Goal: Navigation & Orientation: Find specific page/section

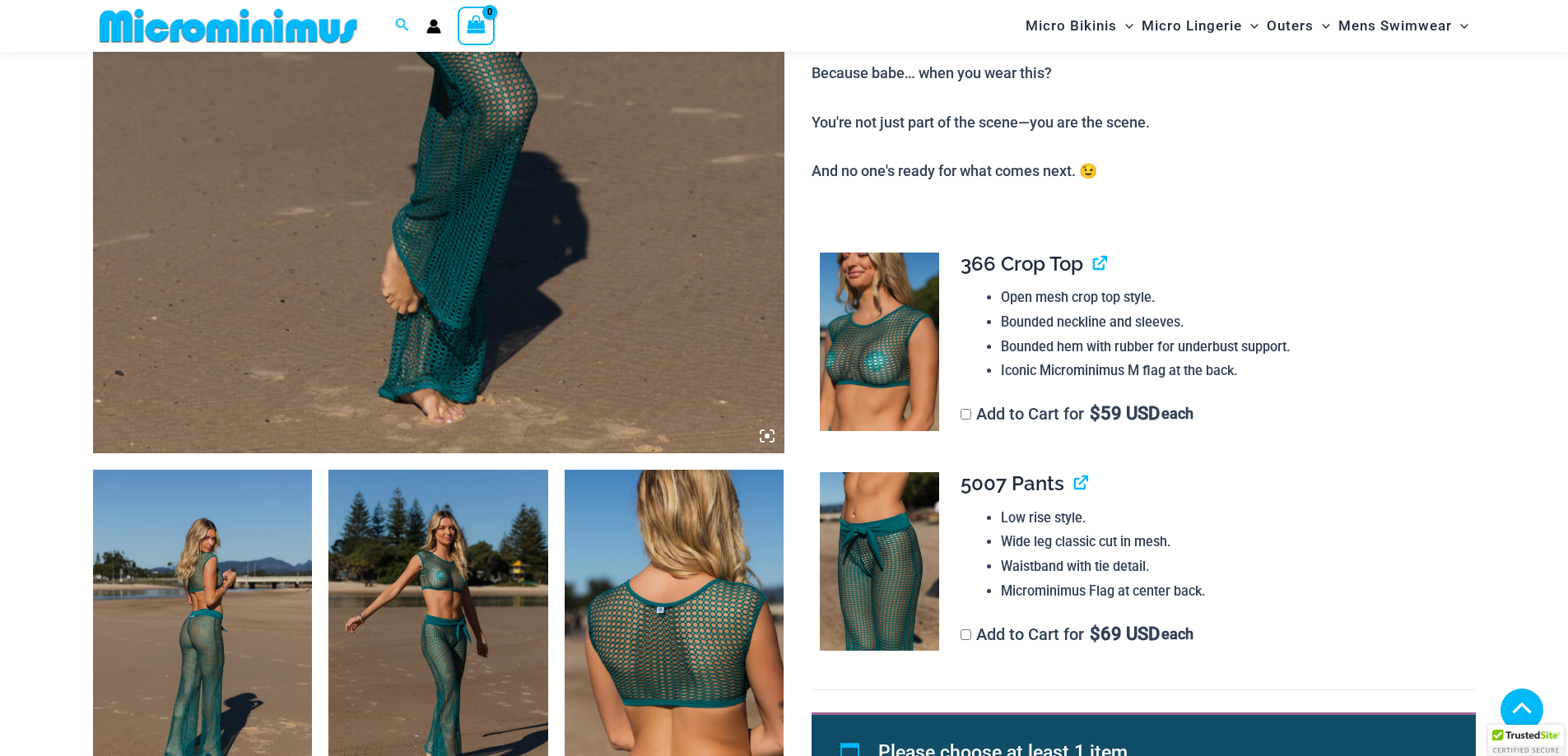
scroll to position [808, 0]
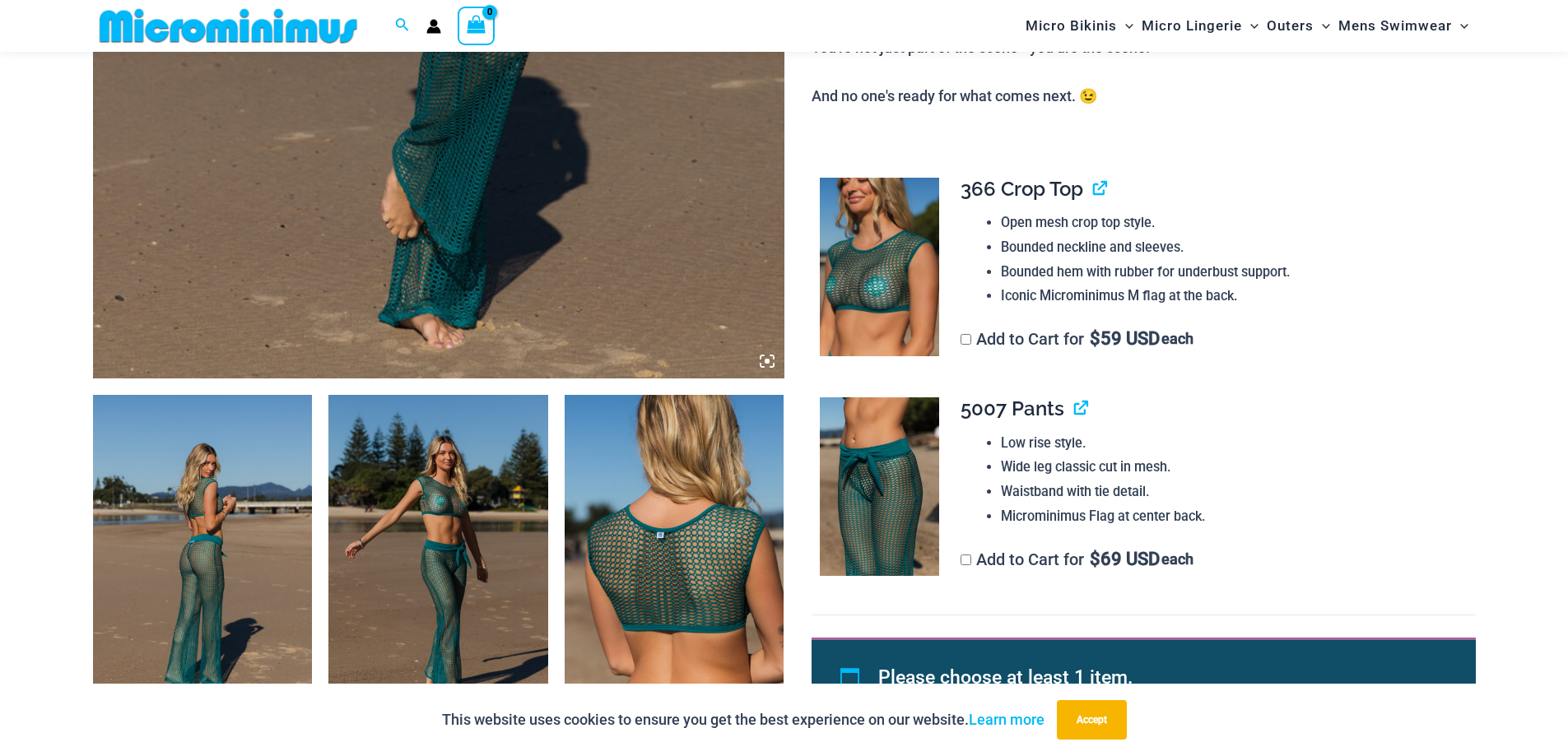
click at [444, 520] on img at bounding box center [438, 559] width 220 height 329
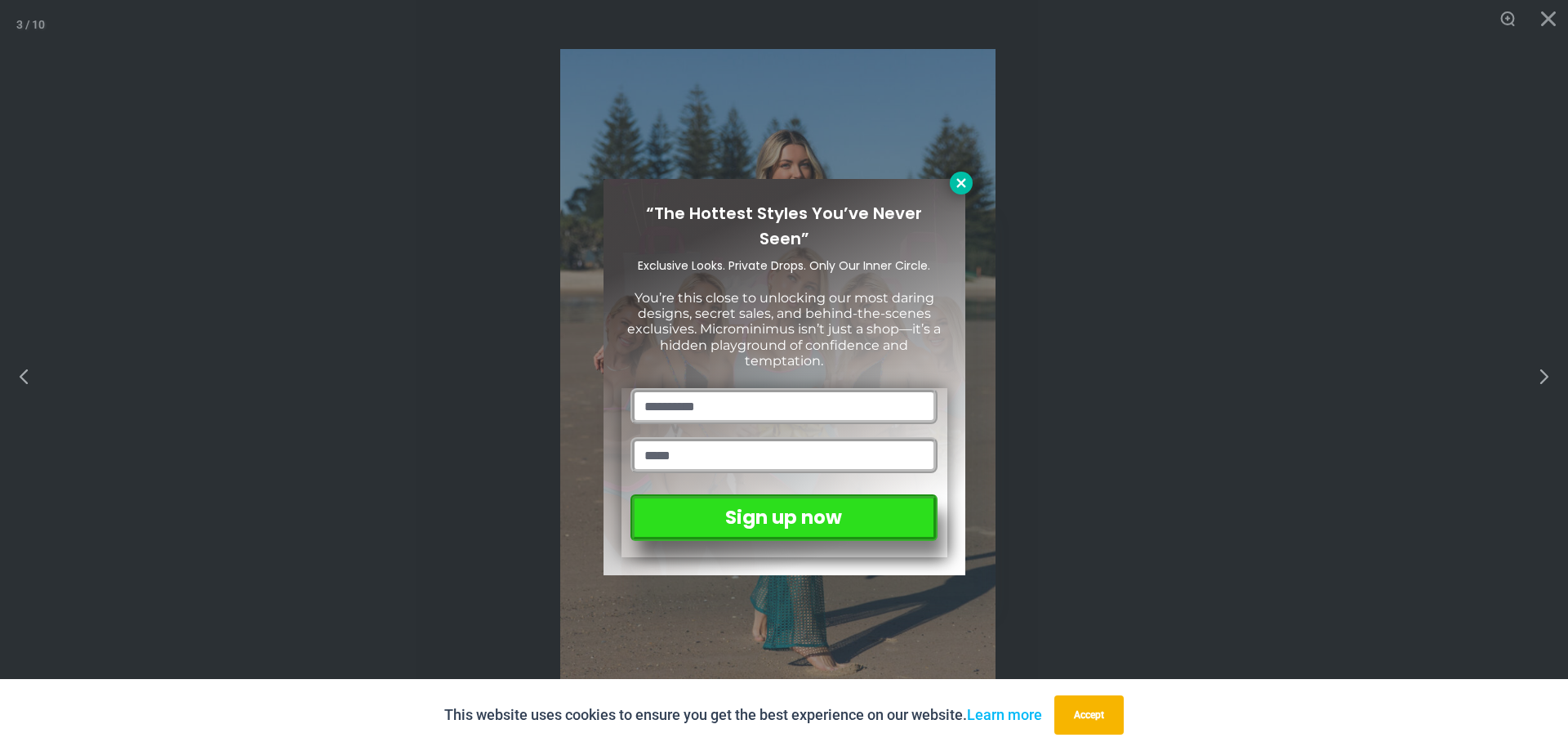
click at [957, 187] on icon at bounding box center [960, 182] width 9 height 9
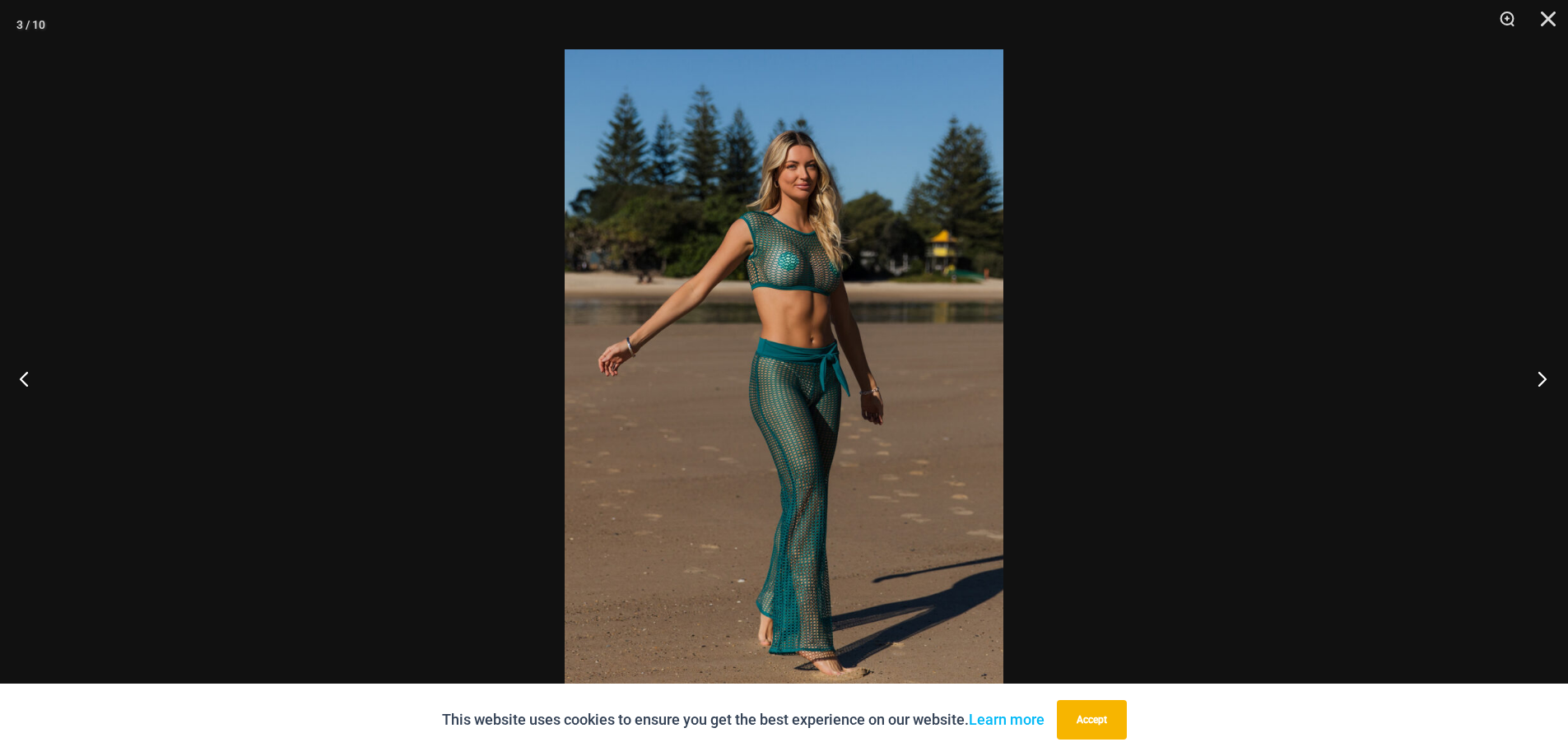
click at [1530, 375] on button "Next" at bounding box center [1537, 378] width 62 height 82
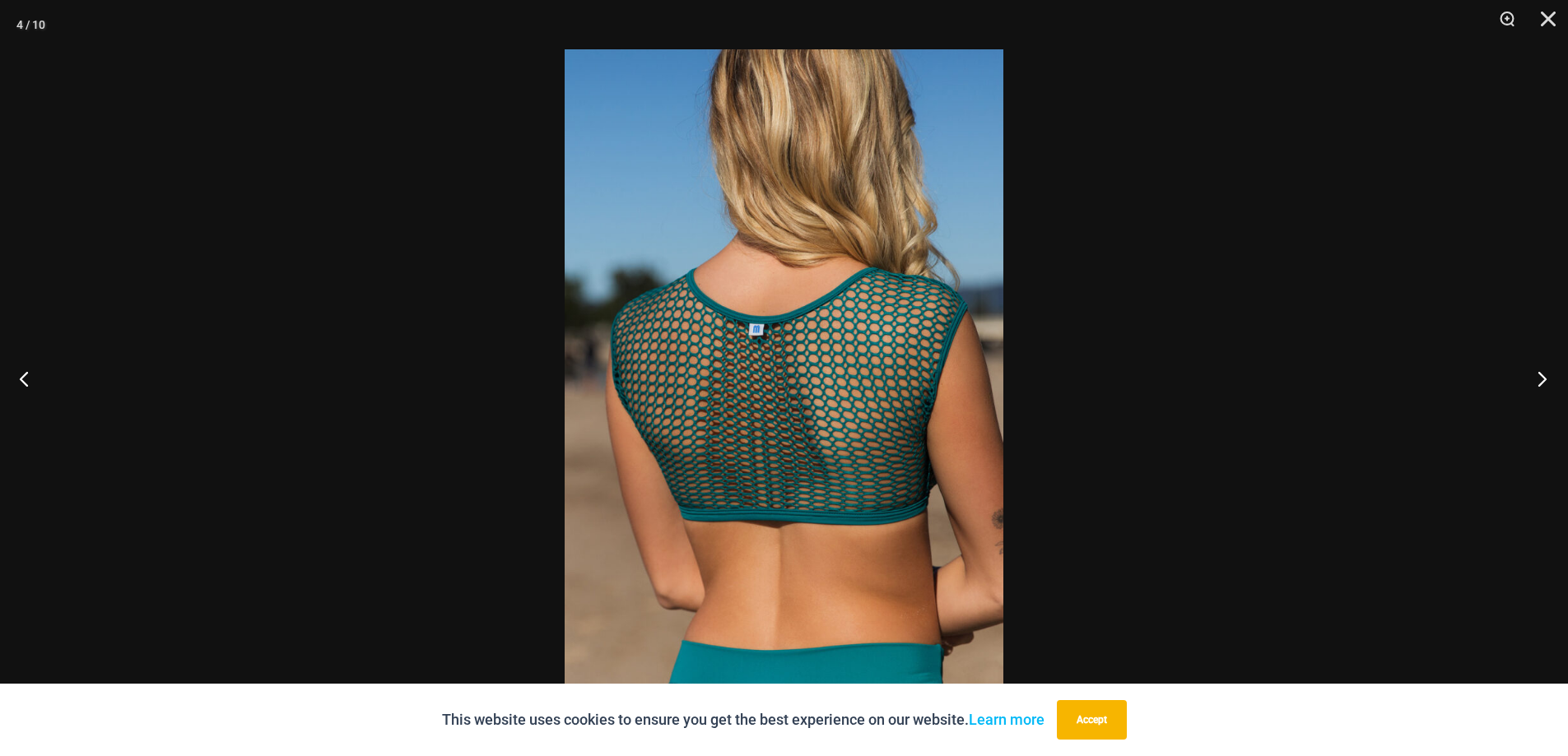
click at [1530, 375] on button "Next" at bounding box center [1537, 378] width 62 height 82
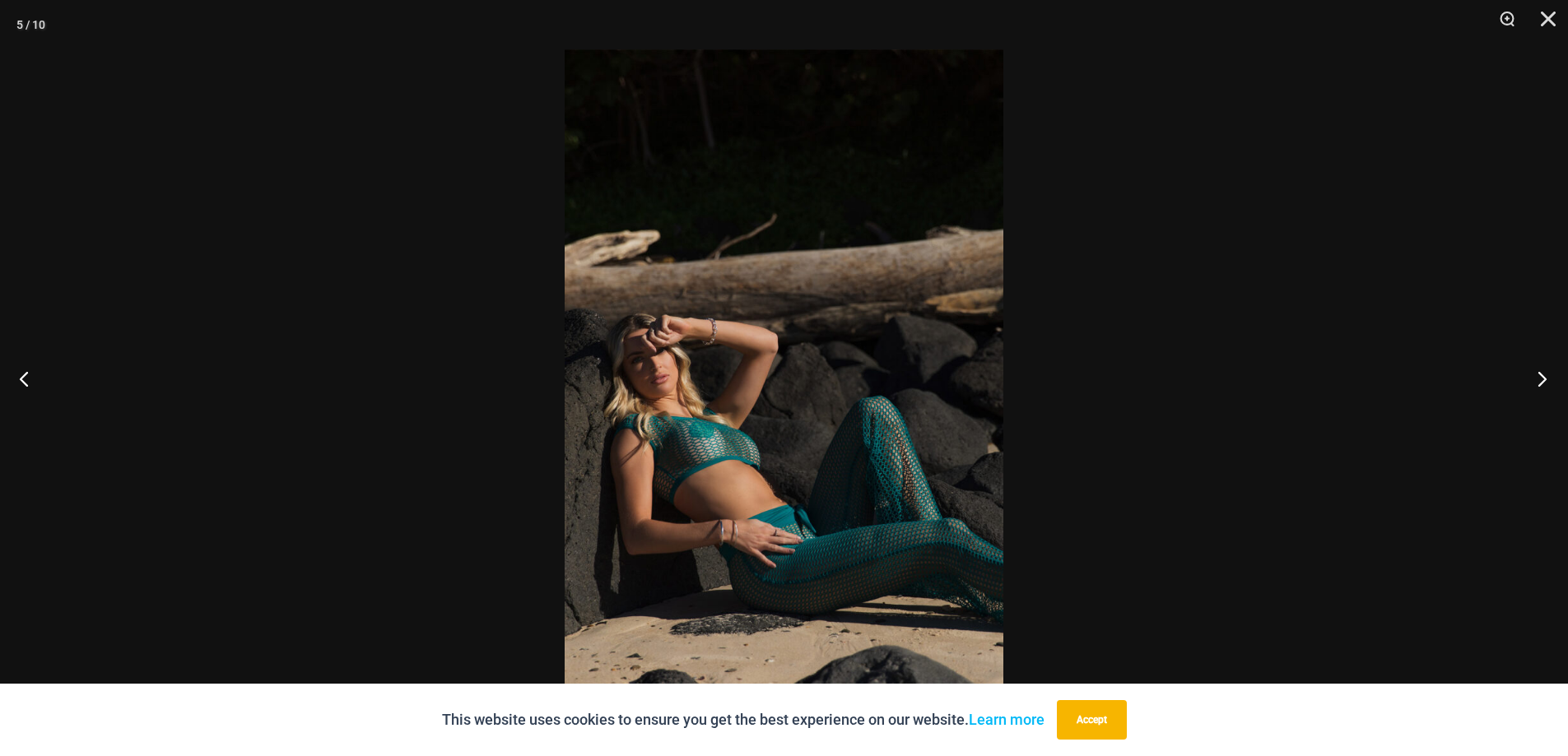
click at [1530, 375] on button "Next" at bounding box center [1537, 378] width 62 height 82
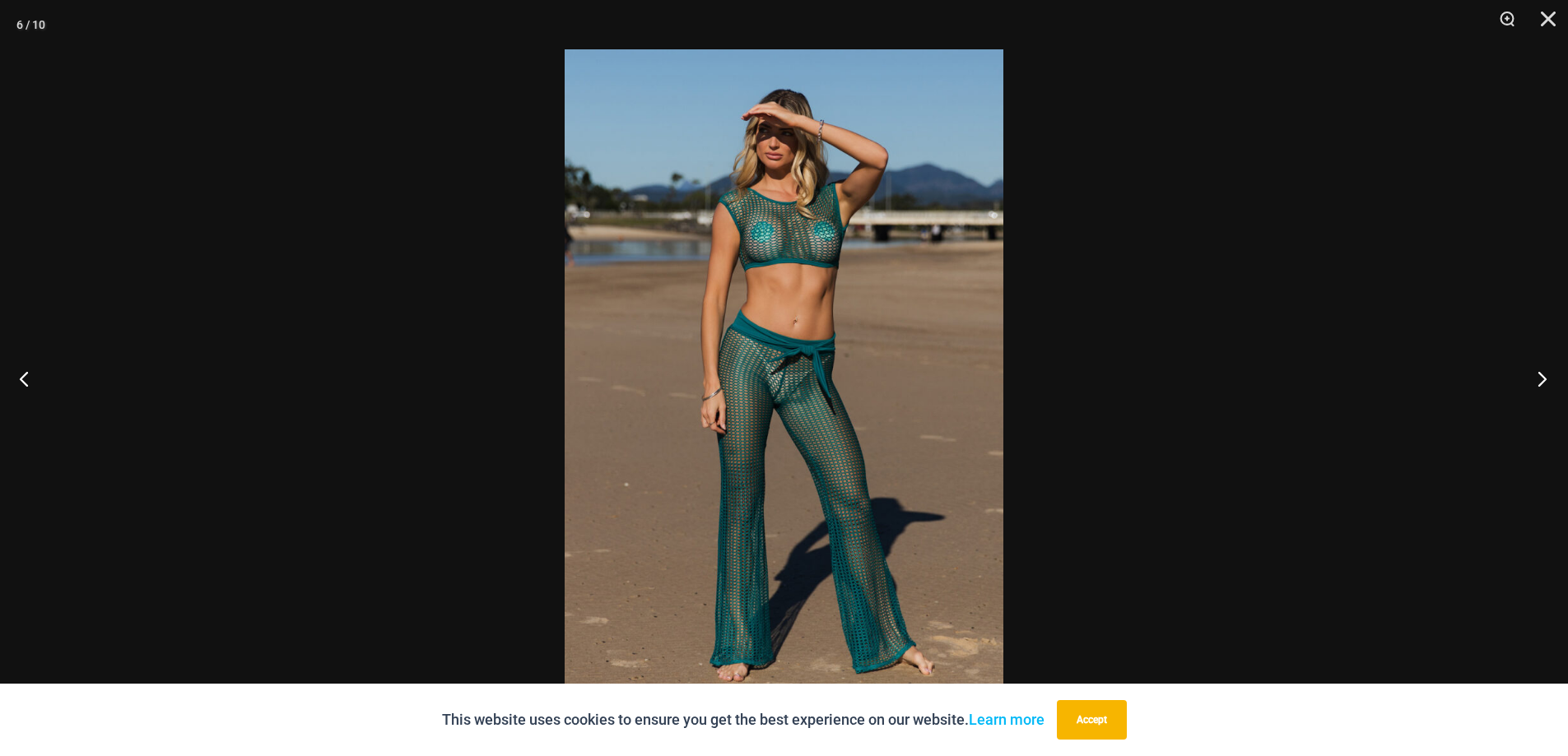
click at [1530, 375] on button "Next" at bounding box center [1537, 378] width 62 height 82
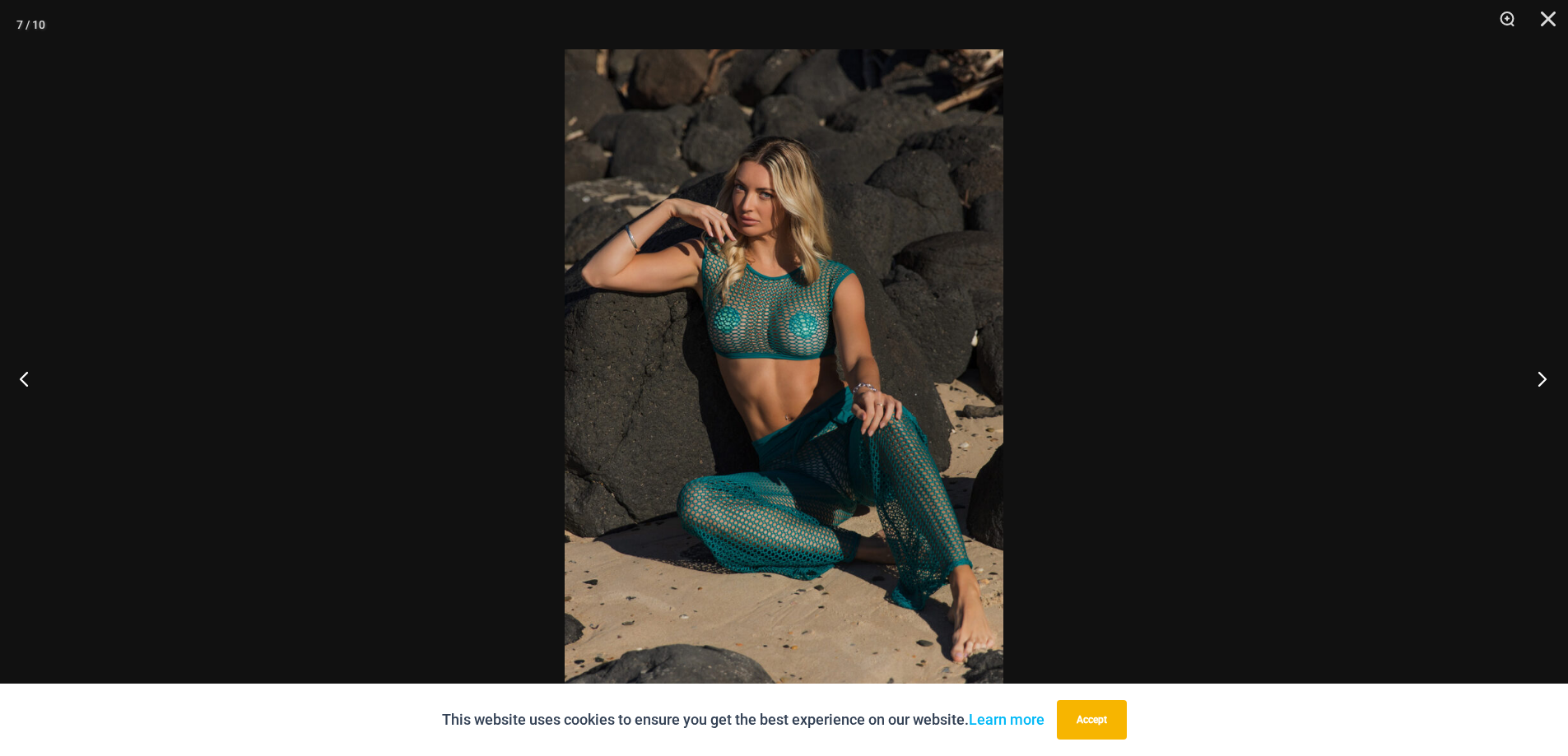
click at [1530, 375] on button "Next" at bounding box center [1537, 378] width 62 height 82
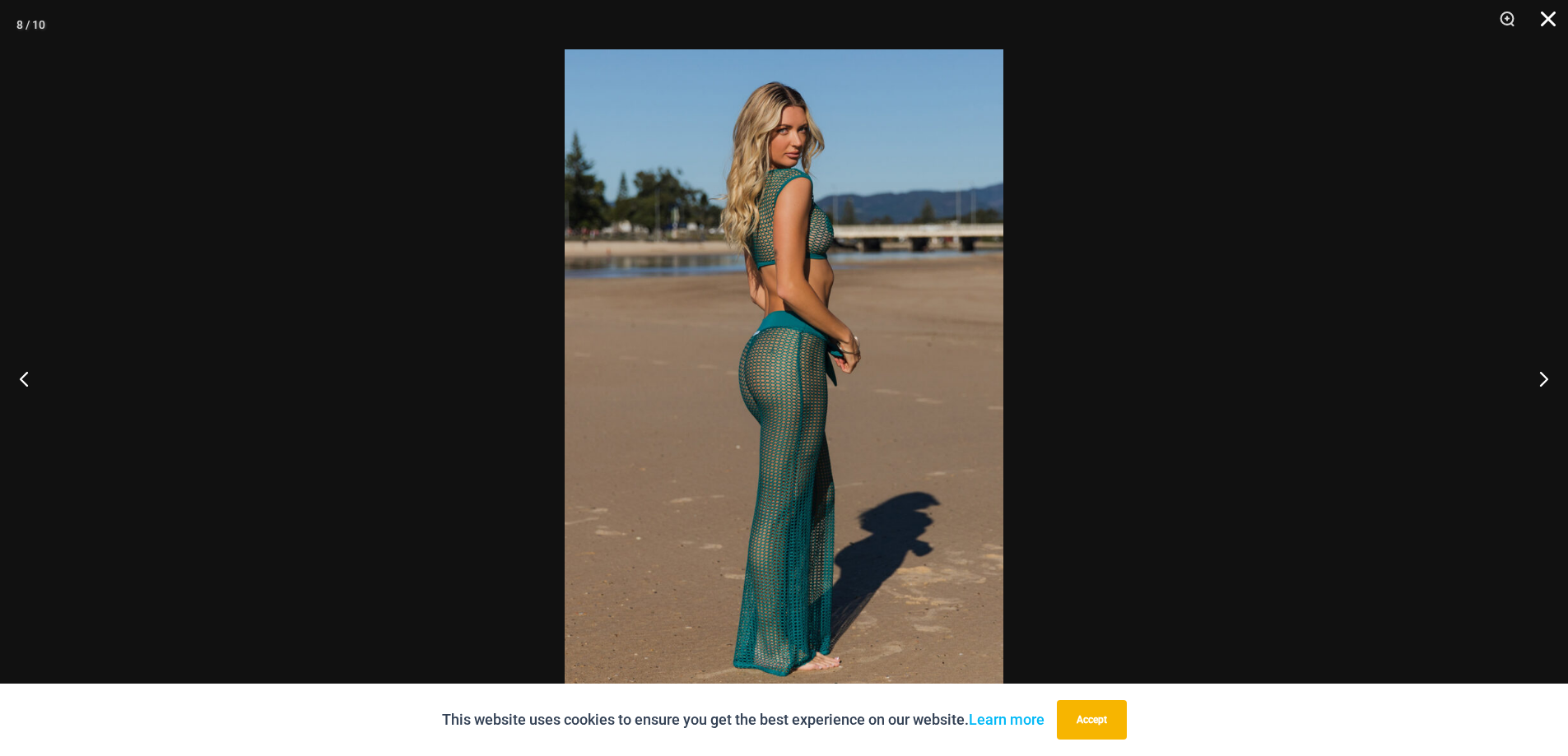
click at [1551, 22] on button "Close" at bounding box center [1542, 25] width 41 height 49
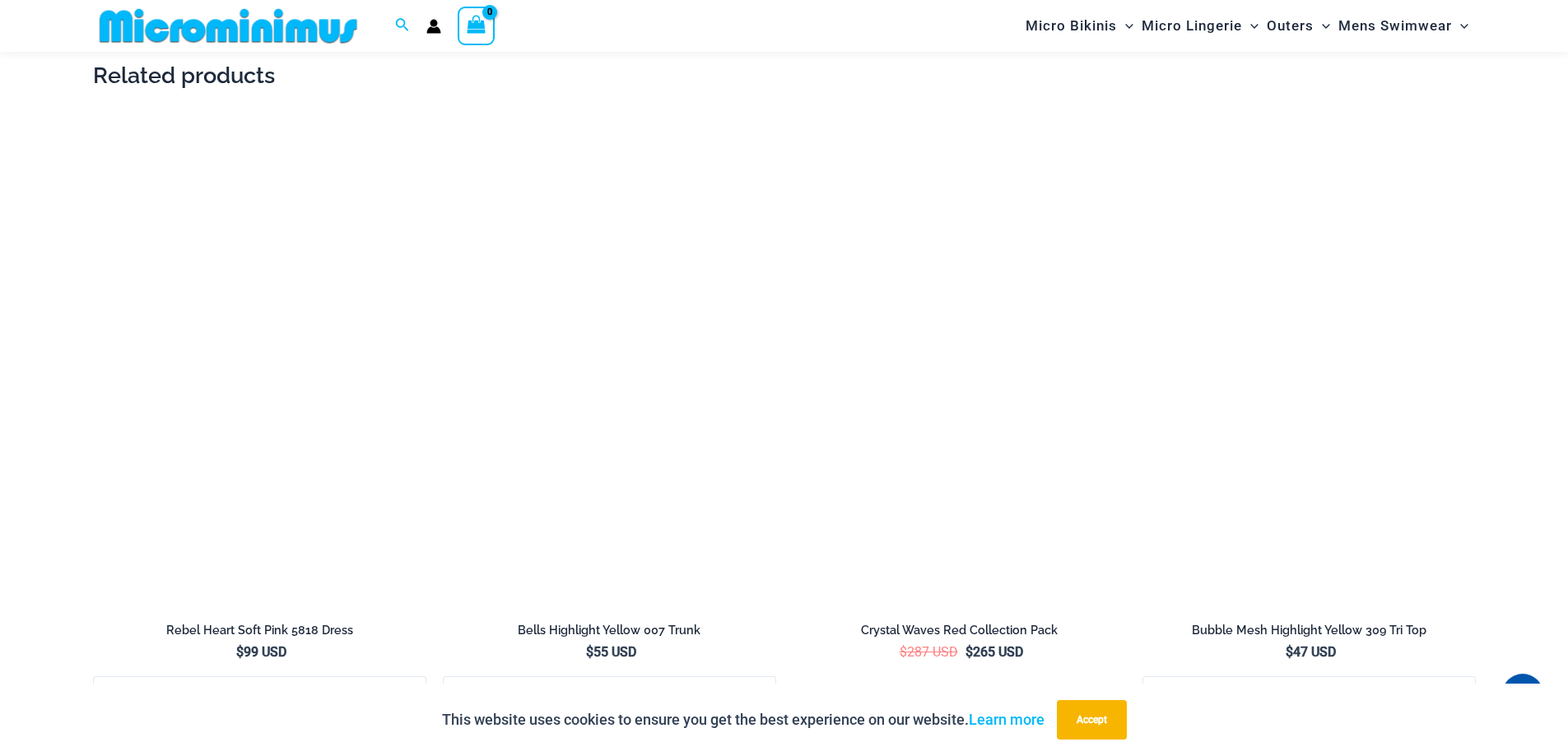
scroll to position [3358, 0]
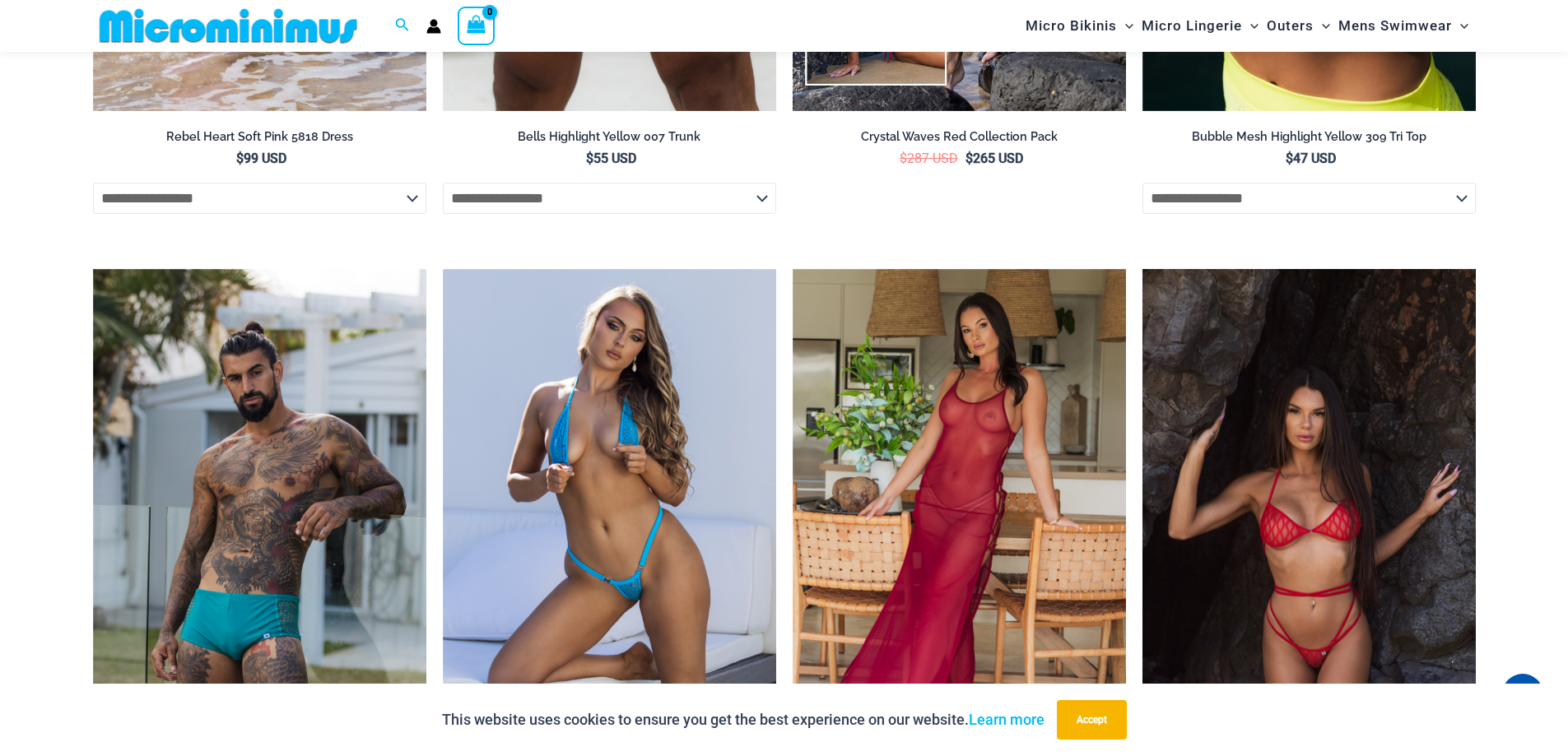
click at [1329, 544] on img at bounding box center [1309, 519] width 333 height 500
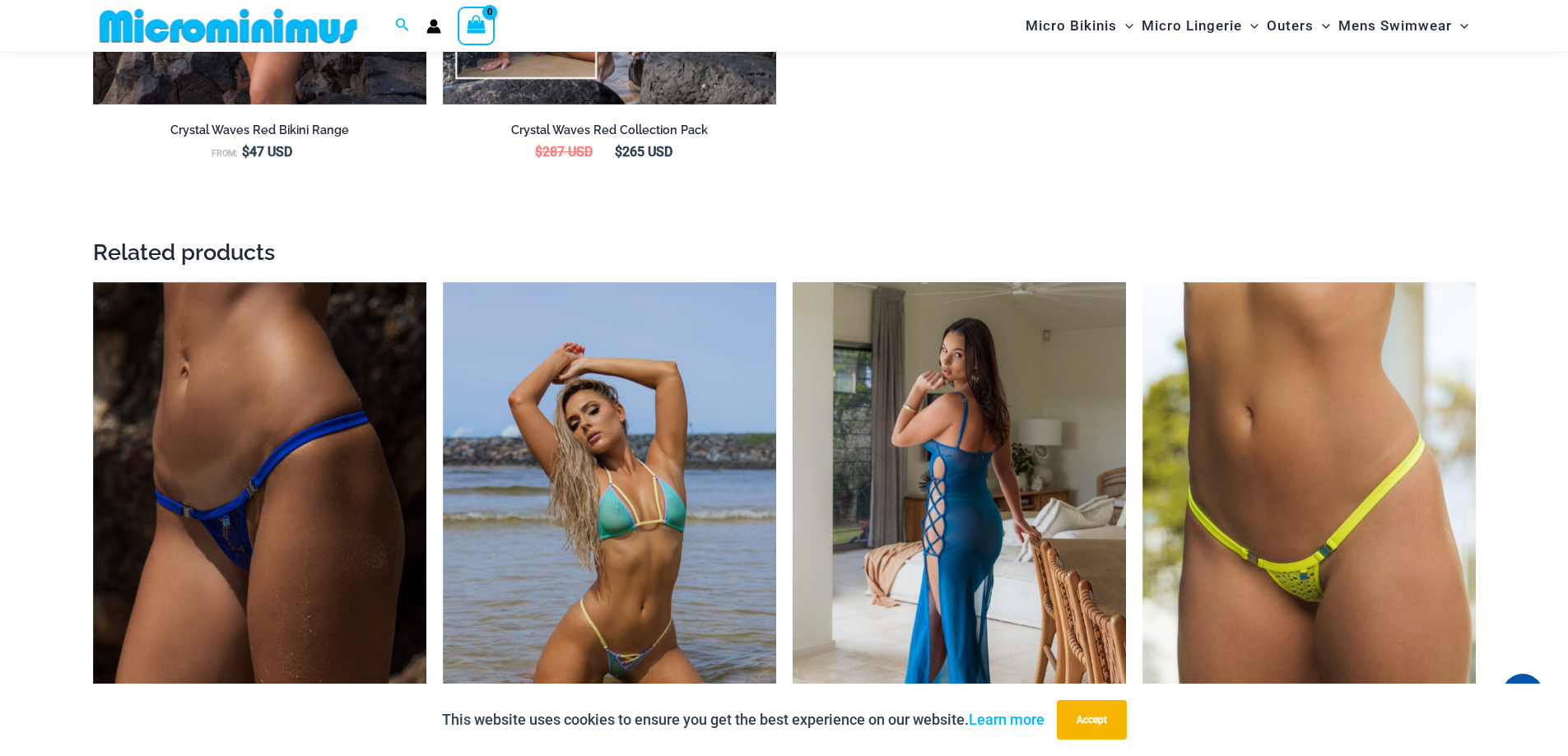
scroll to position [3291, 0]
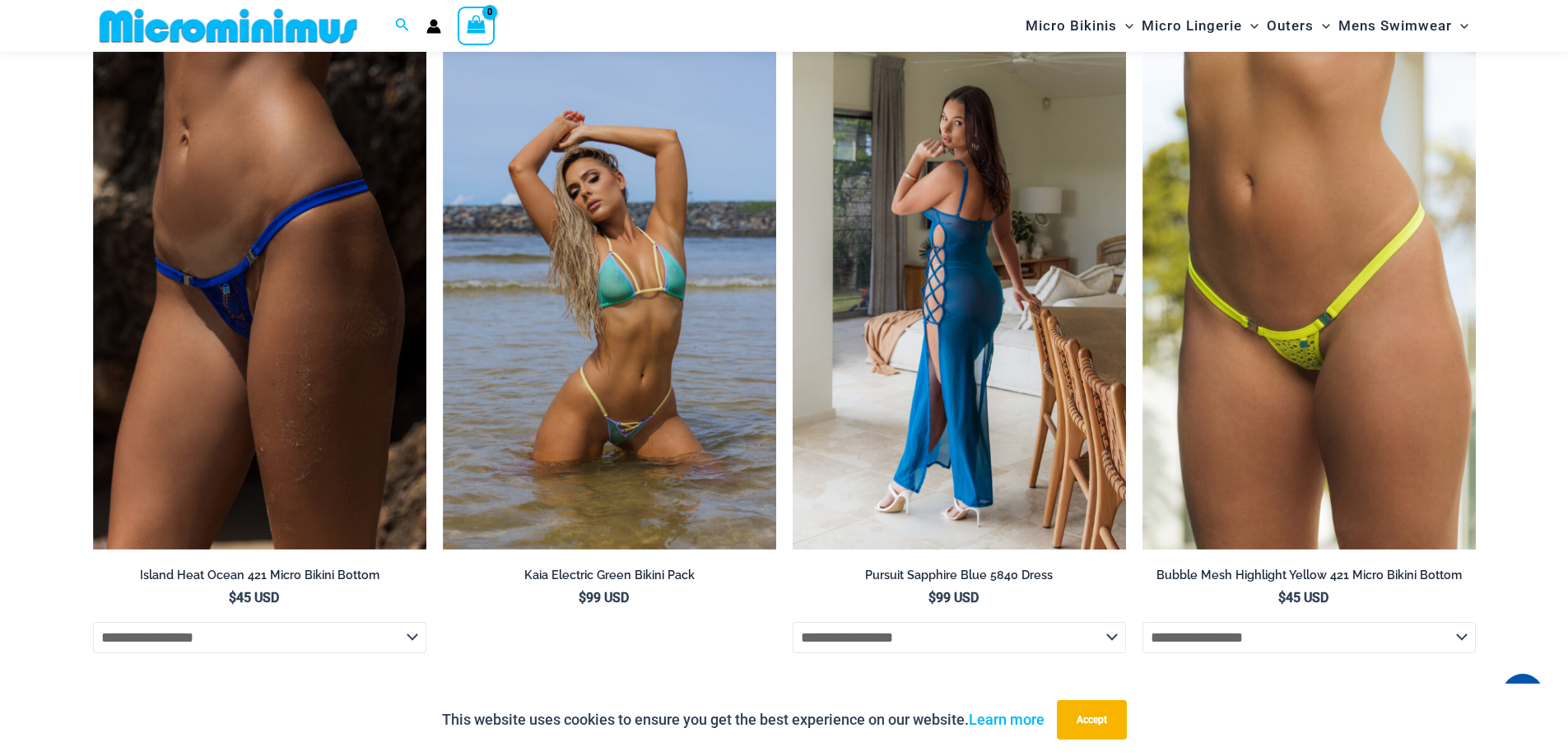
click at [1001, 228] on img at bounding box center [959, 300] width 333 height 500
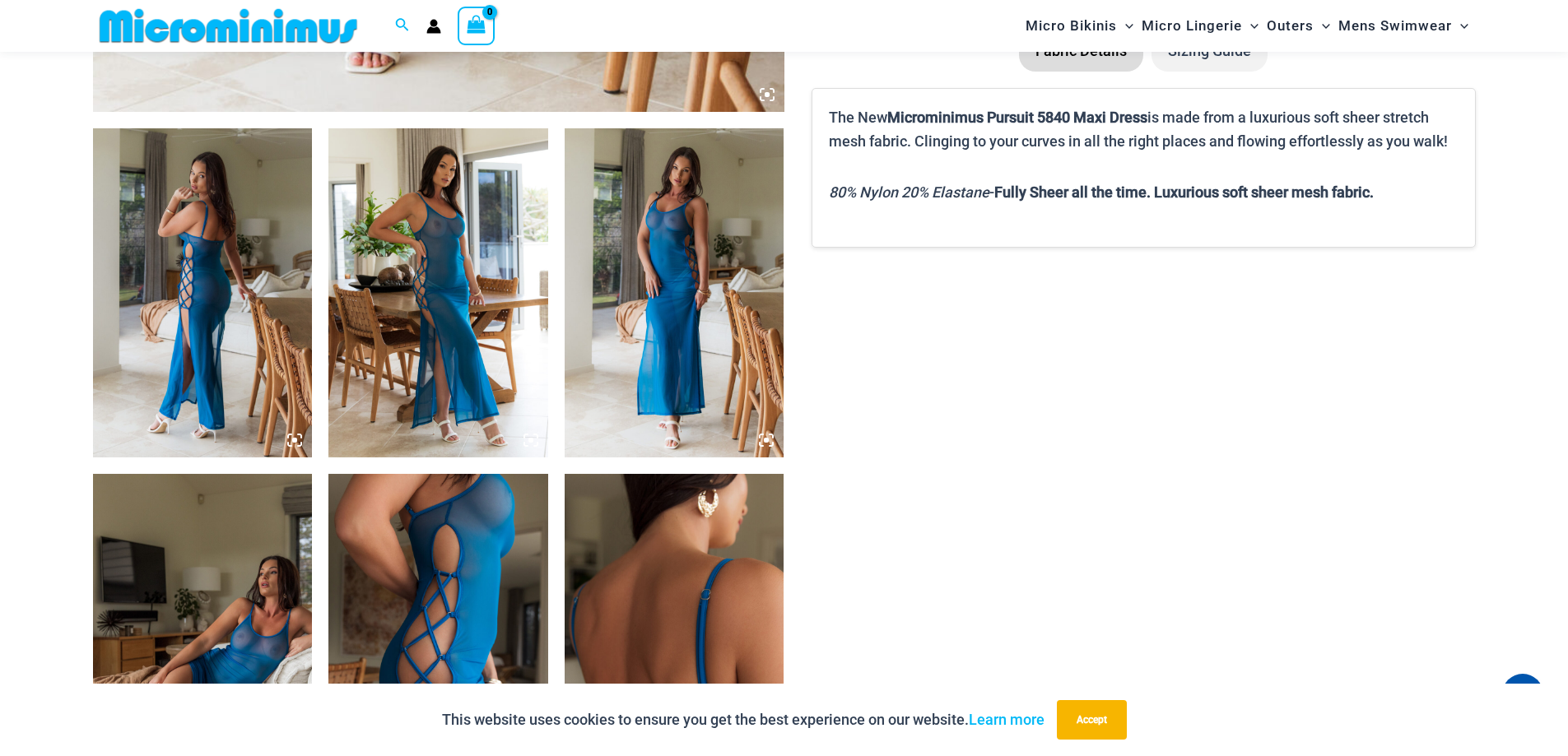
scroll to position [1056, 0]
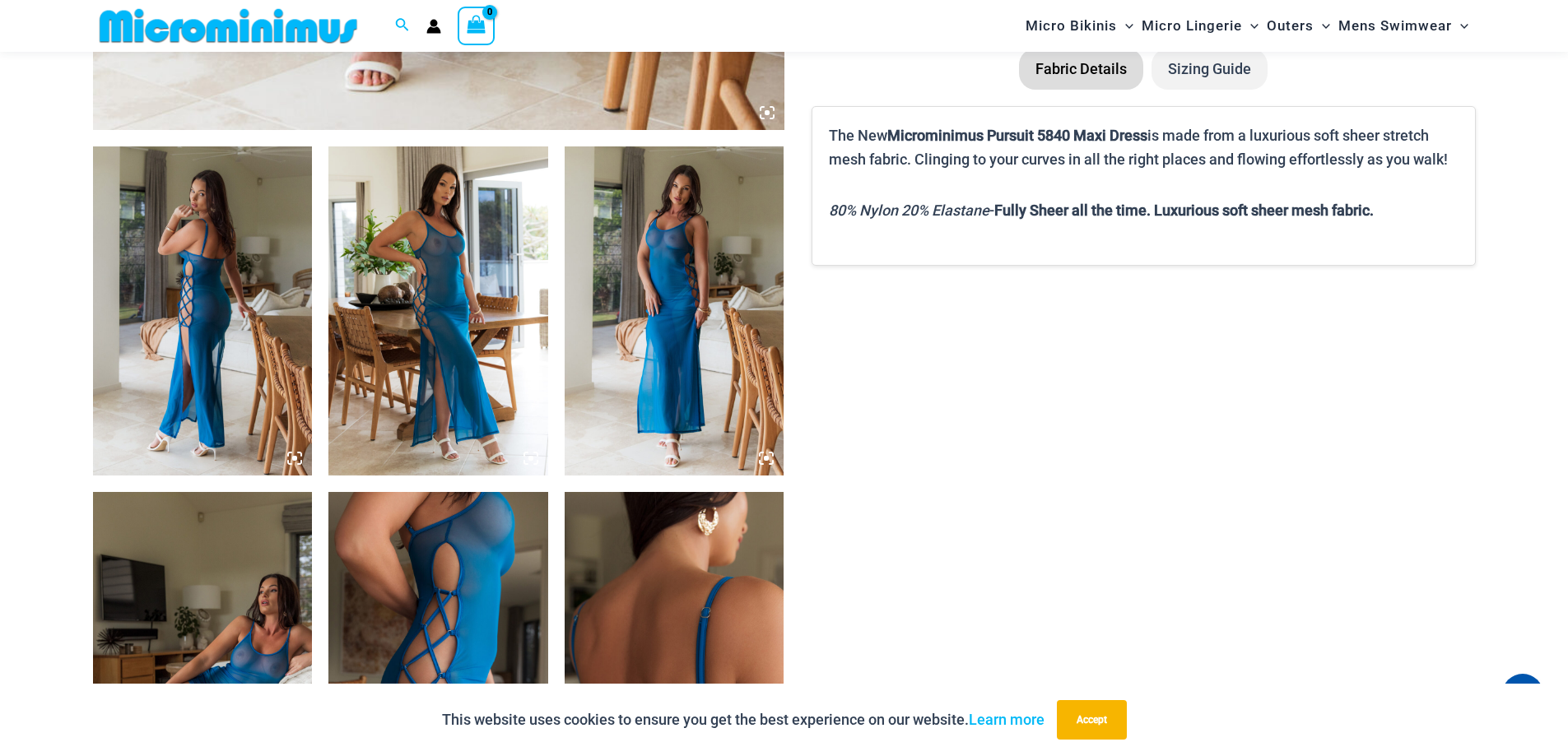
click at [460, 258] on img at bounding box center [438, 311] width 220 height 329
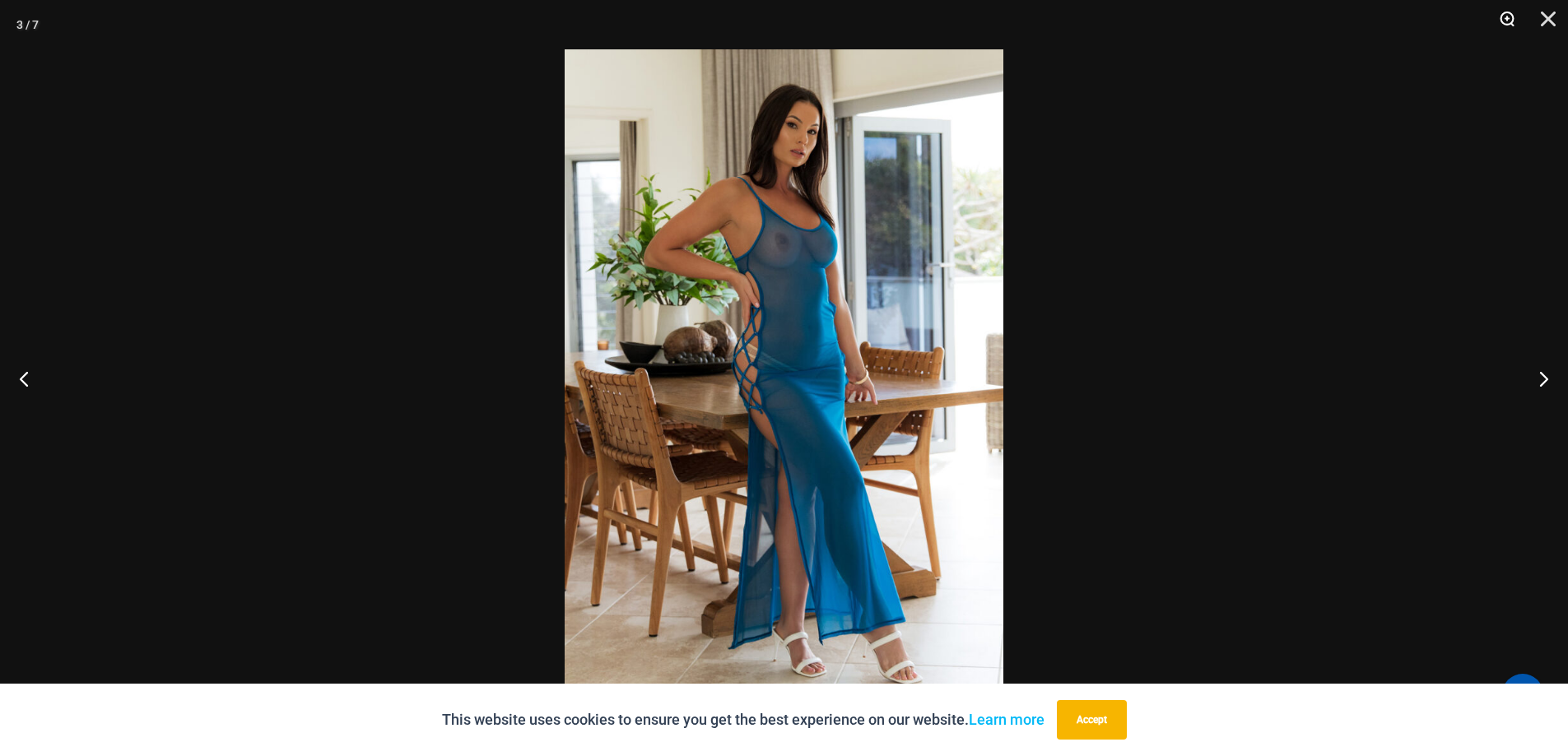
click at [1513, 22] on button "Zoom" at bounding box center [1501, 25] width 41 height 49
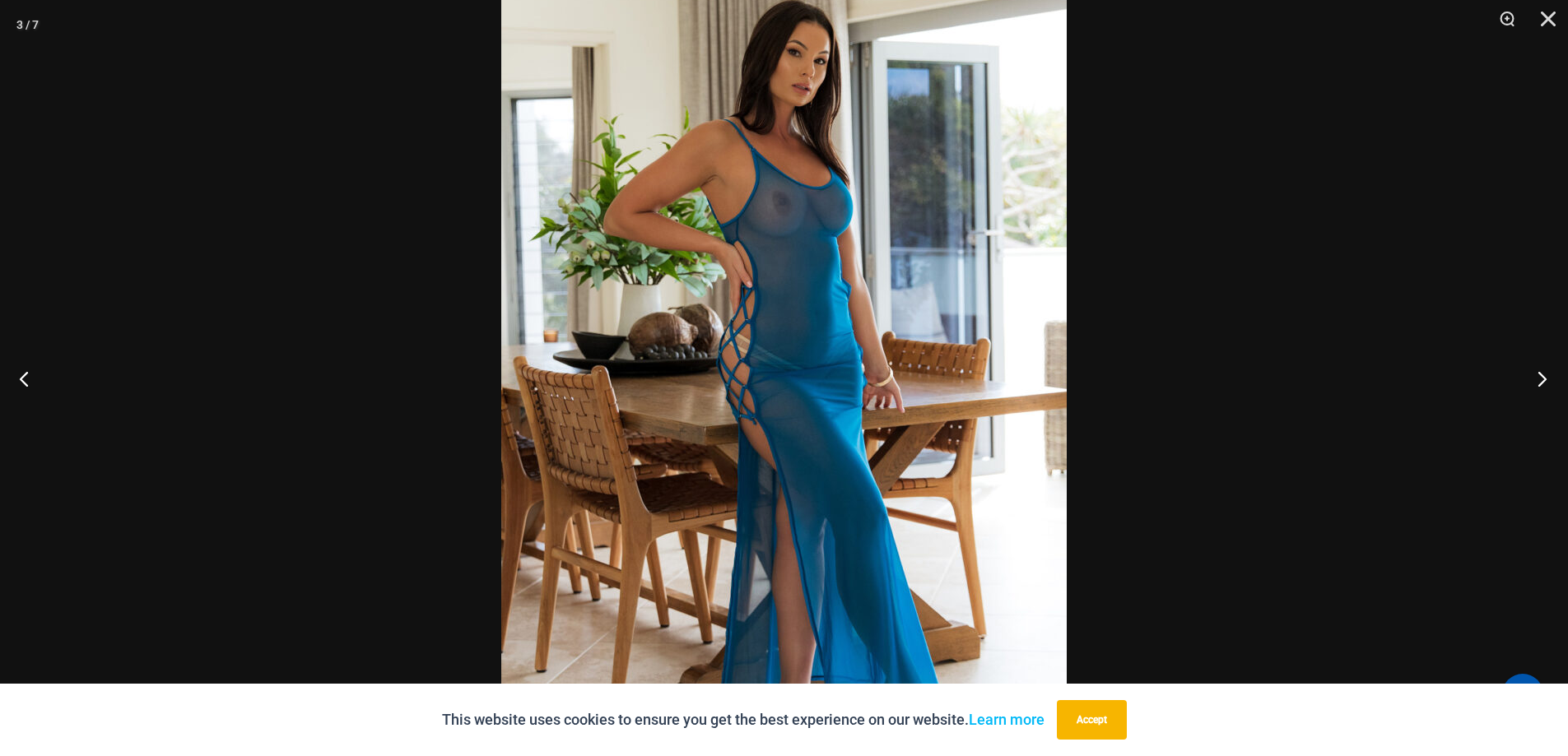
click at [1545, 379] on button "Next" at bounding box center [1537, 378] width 62 height 82
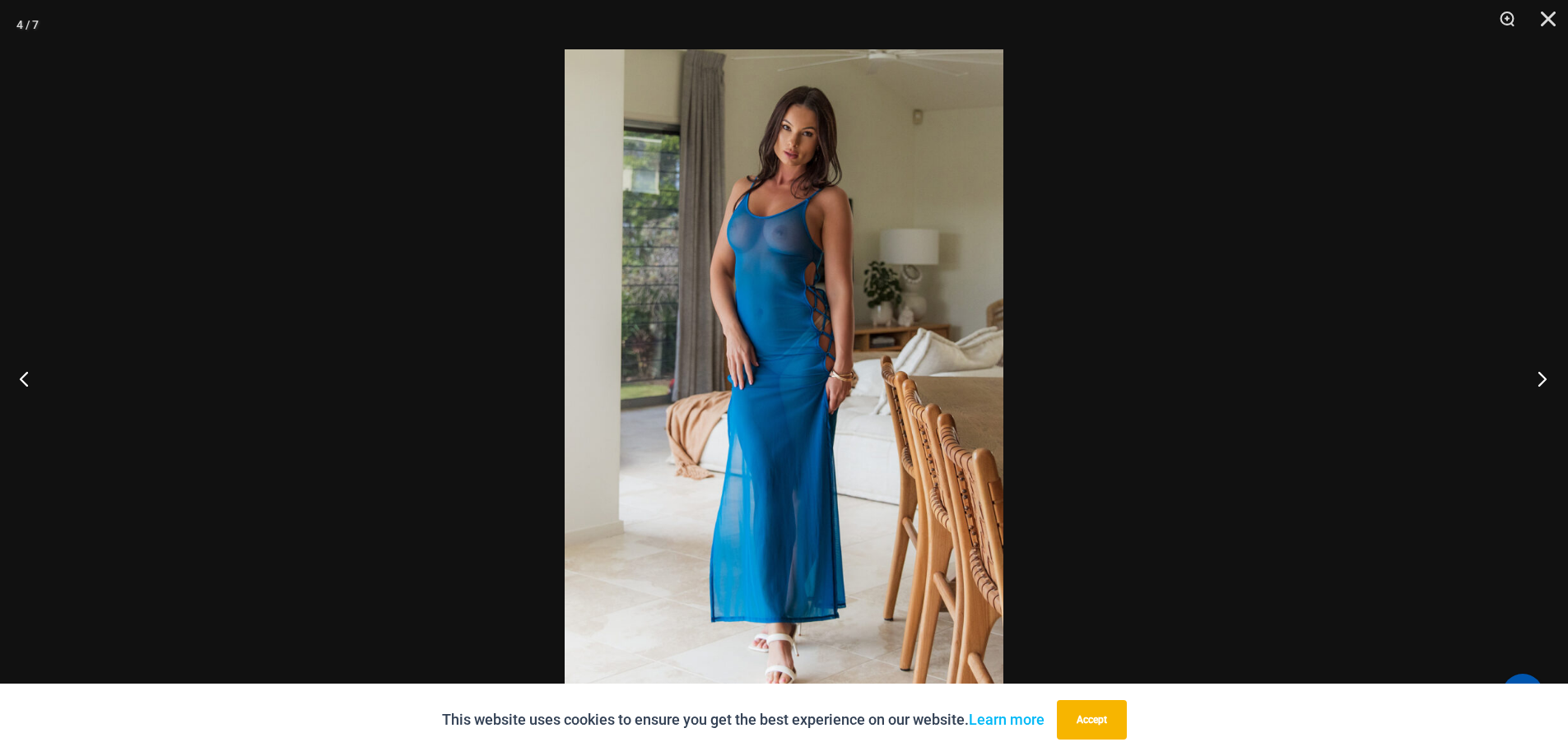
click at [1545, 379] on button "Next" at bounding box center [1537, 378] width 62 height 82
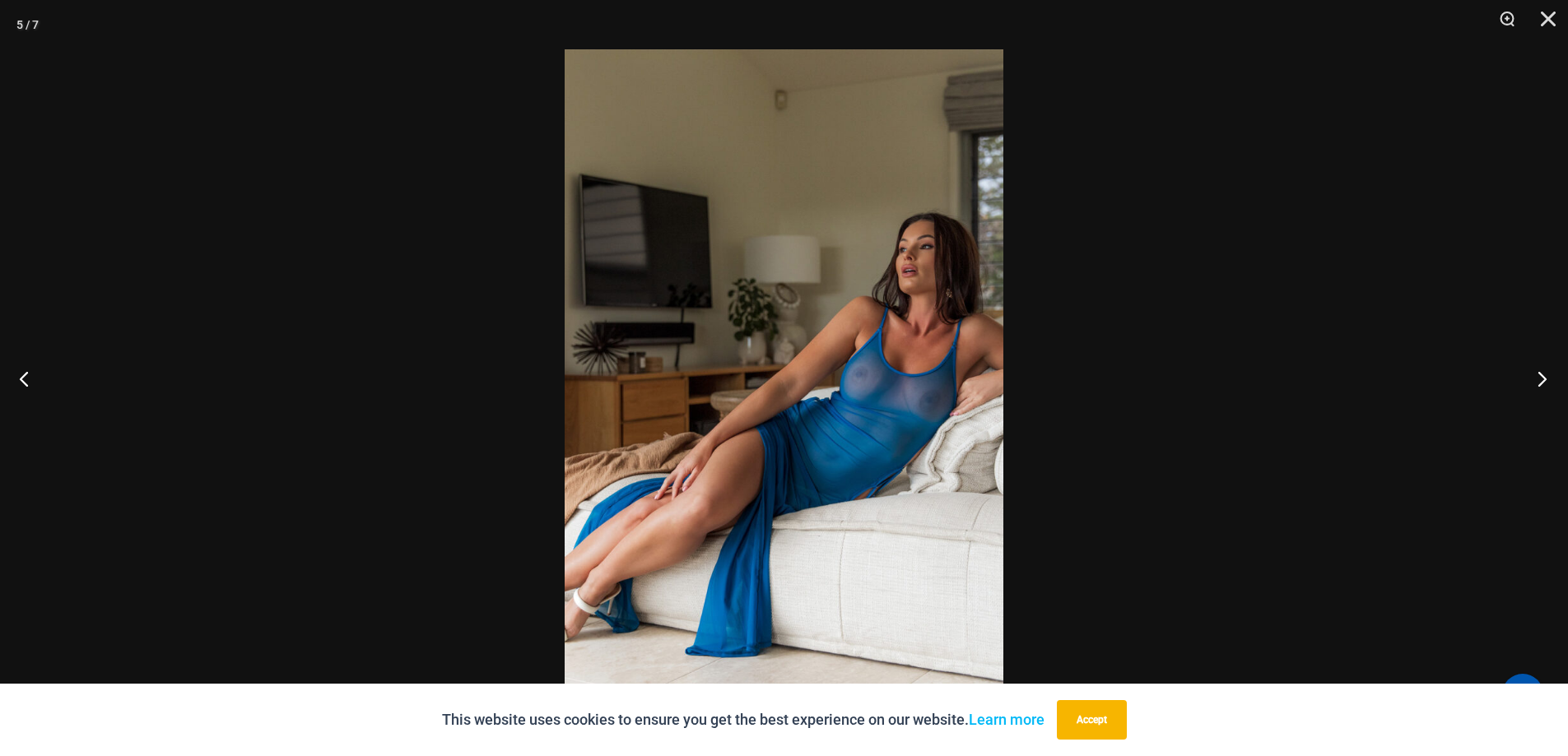
click at [1545, 379] on button "Next" at bounding box center [1537, 378] width 62 height 82
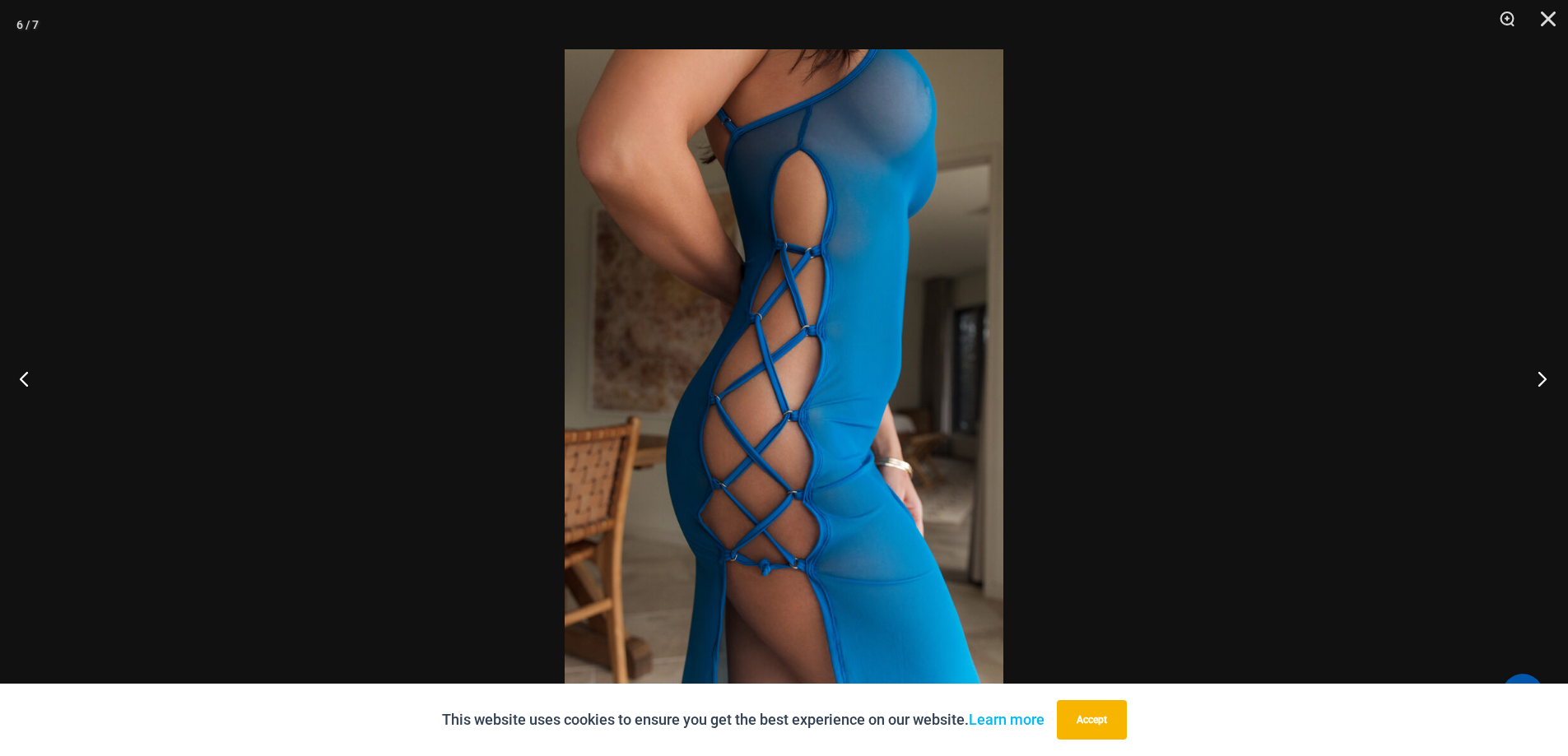
click at [1545, 379] on button "Next" at bounding box center [1537, 378] width 62 height 82
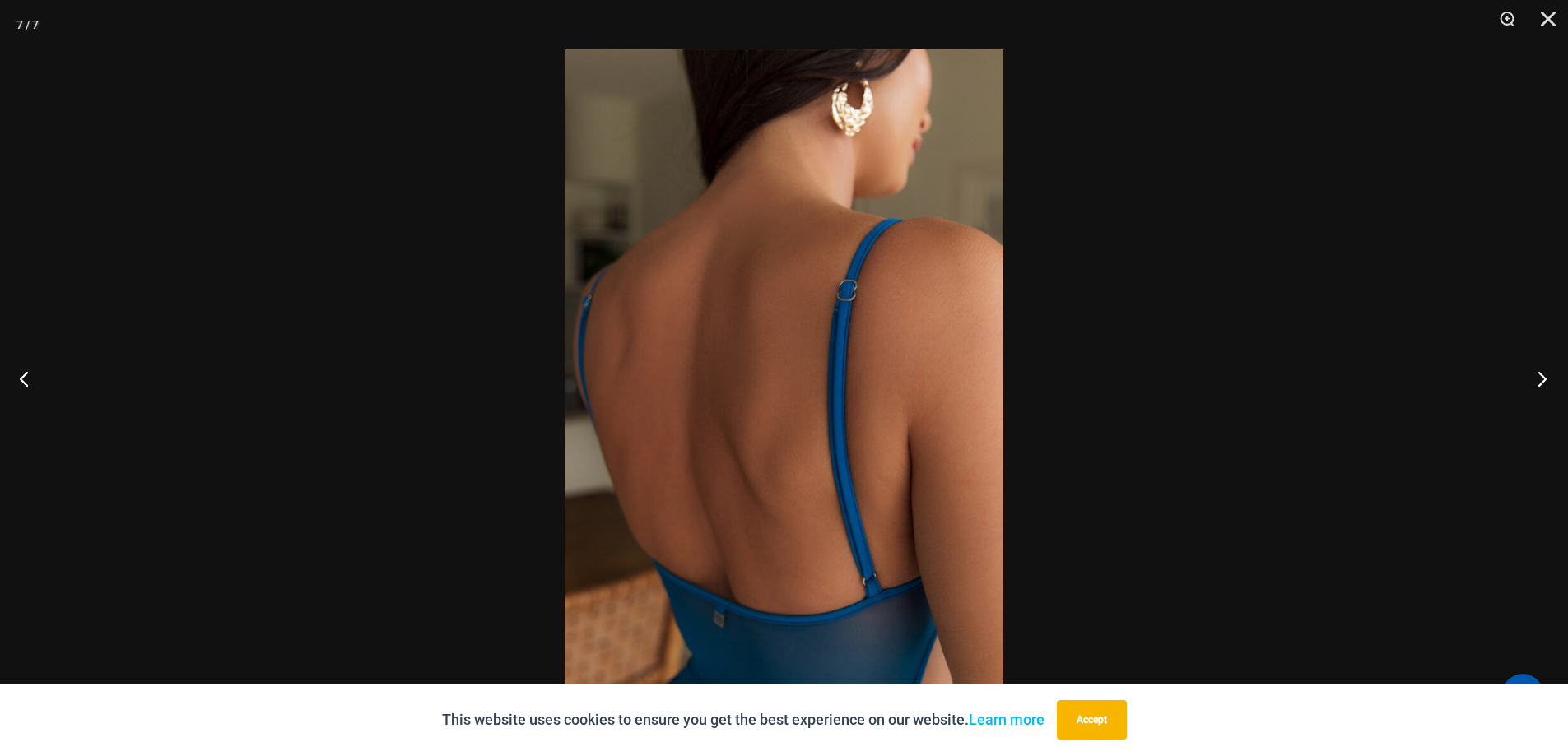
click at [1545, 379] on button "Next" at bounding box center [1537, 378] width 62 height 82
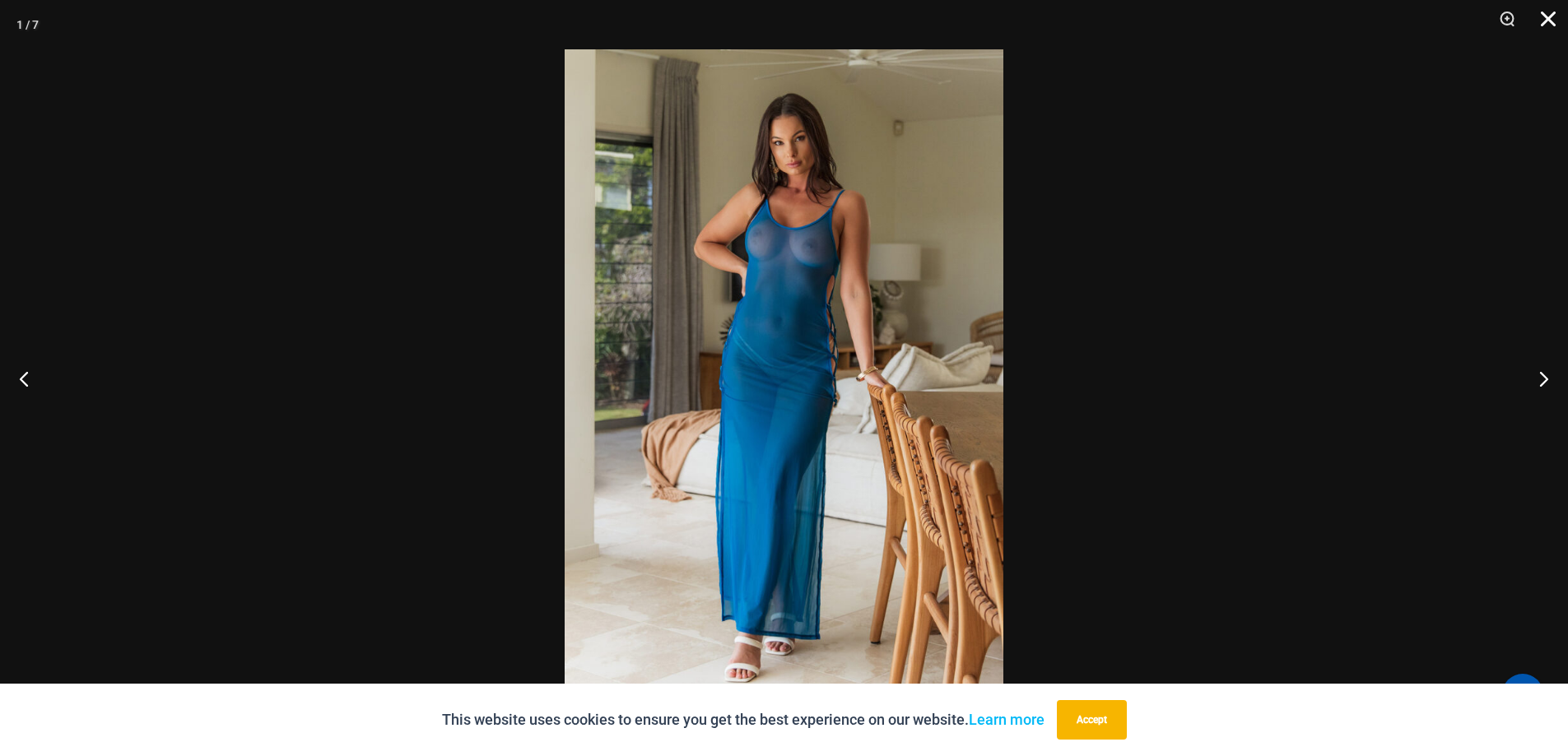
click at [1546, 33] on button "Close" at bounding box center [1542, 25] width 41 height 49
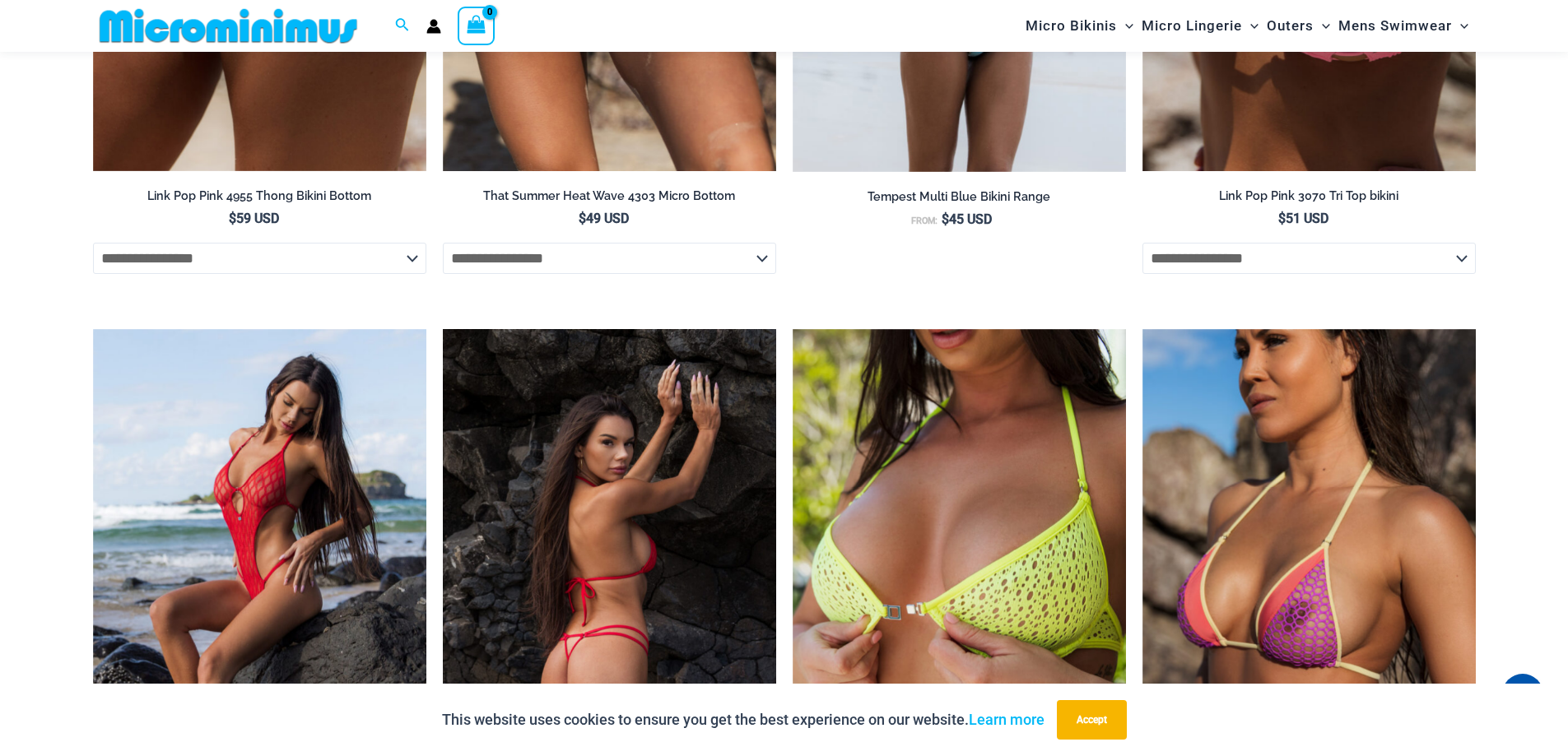
scroll to position [2537, 0]
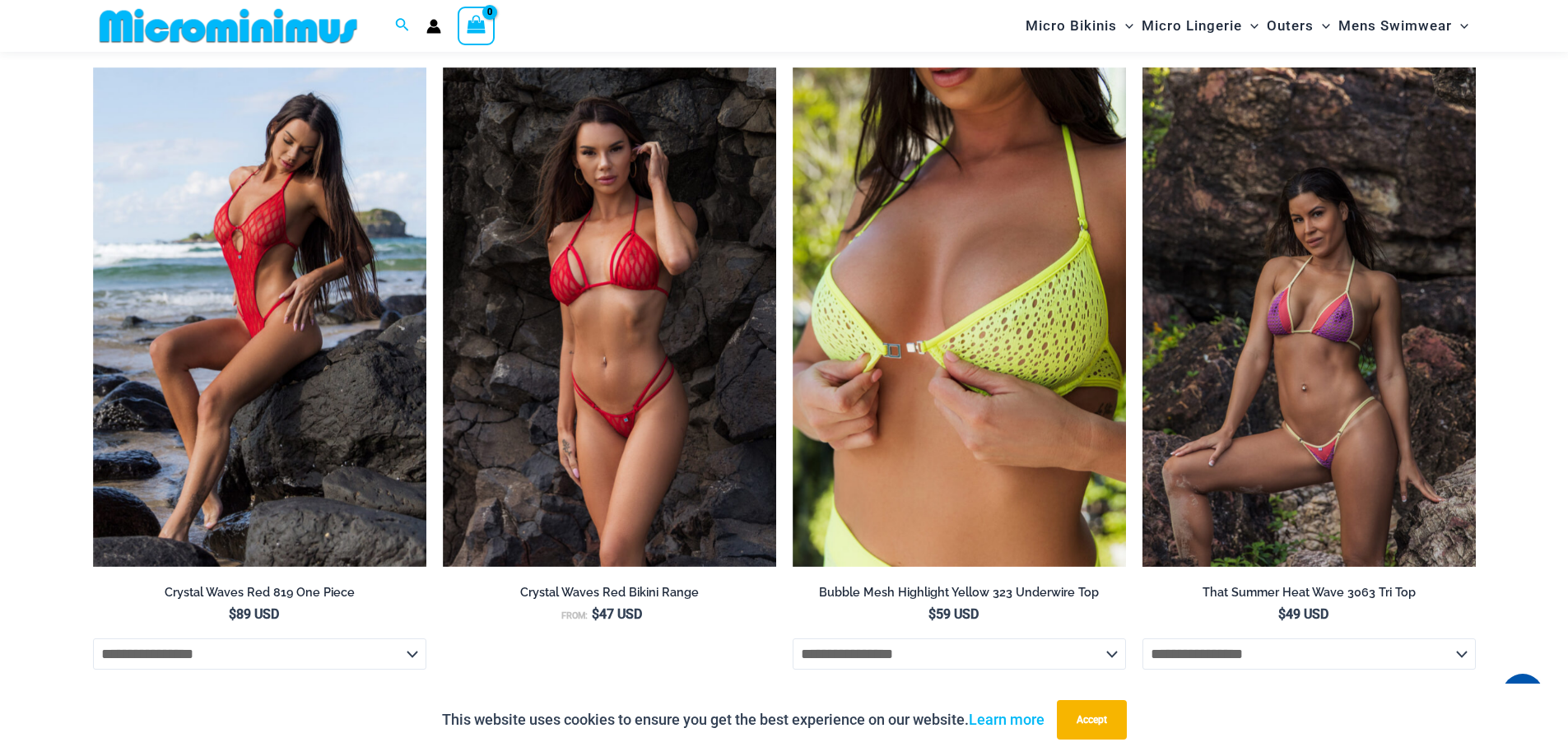
click at [1292, 344] on img at bounding box center [1309, 318] width 333 height 500
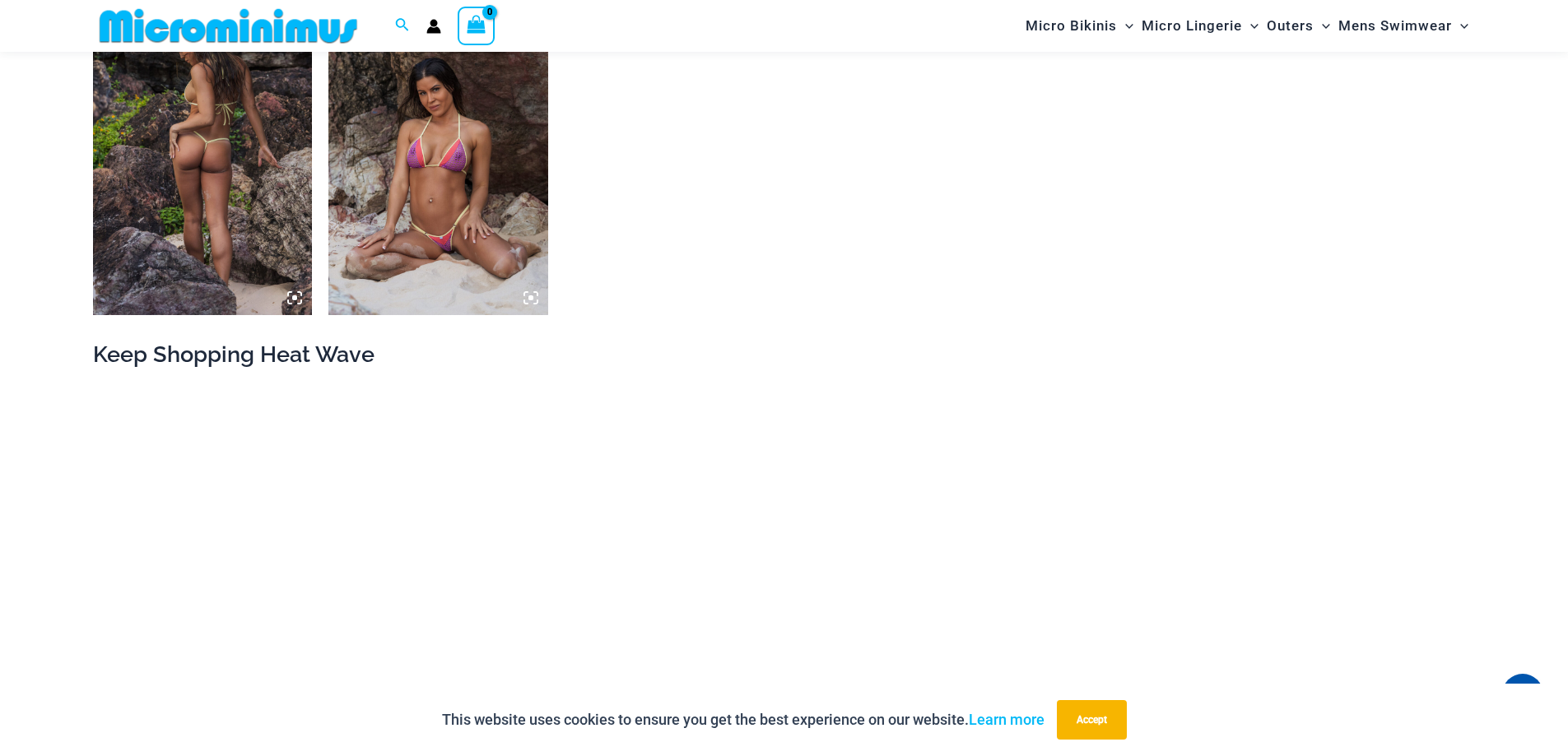
scroll to position [1797, 0]
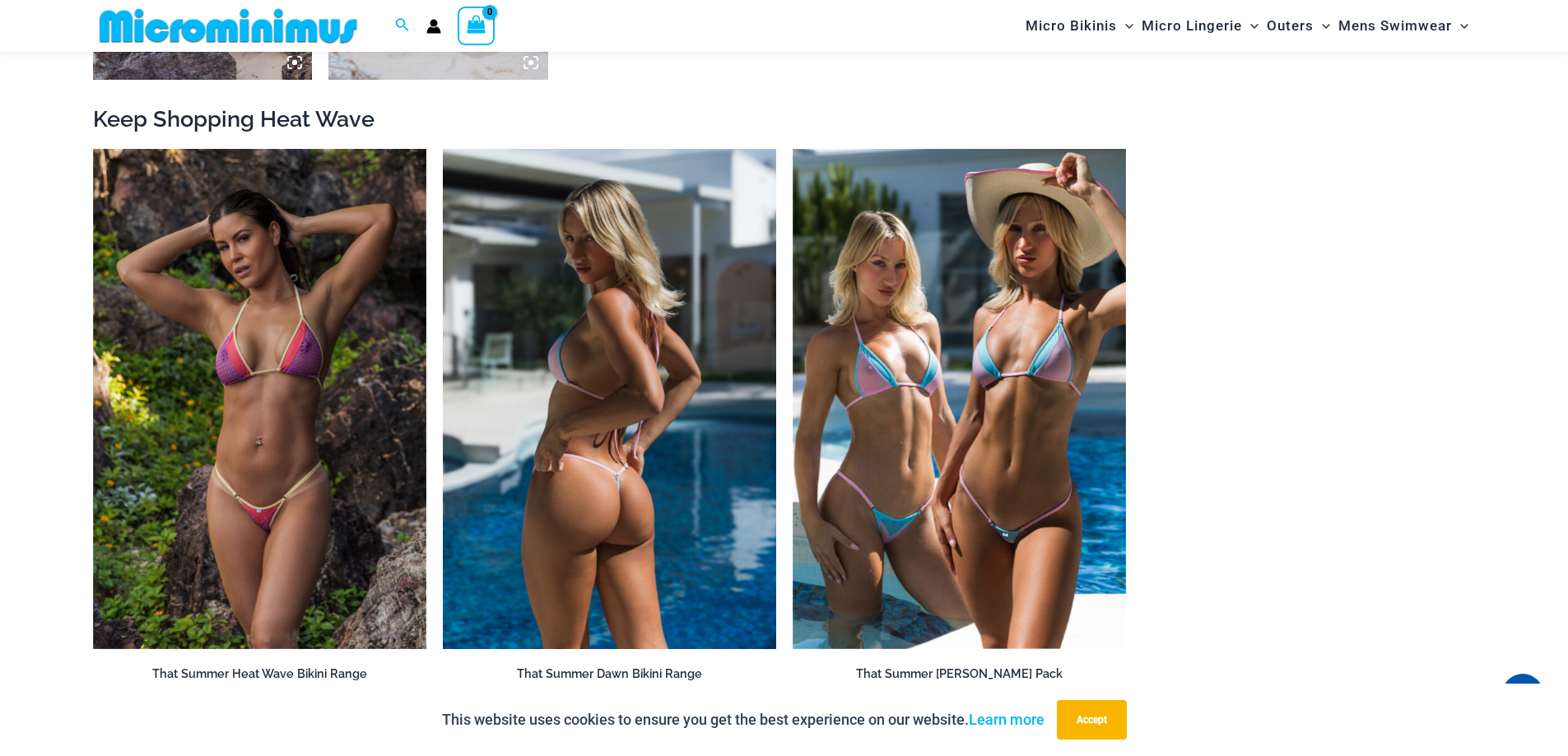
click at [605, 412] on img at bounding box center [609, 399] width 333 height 500
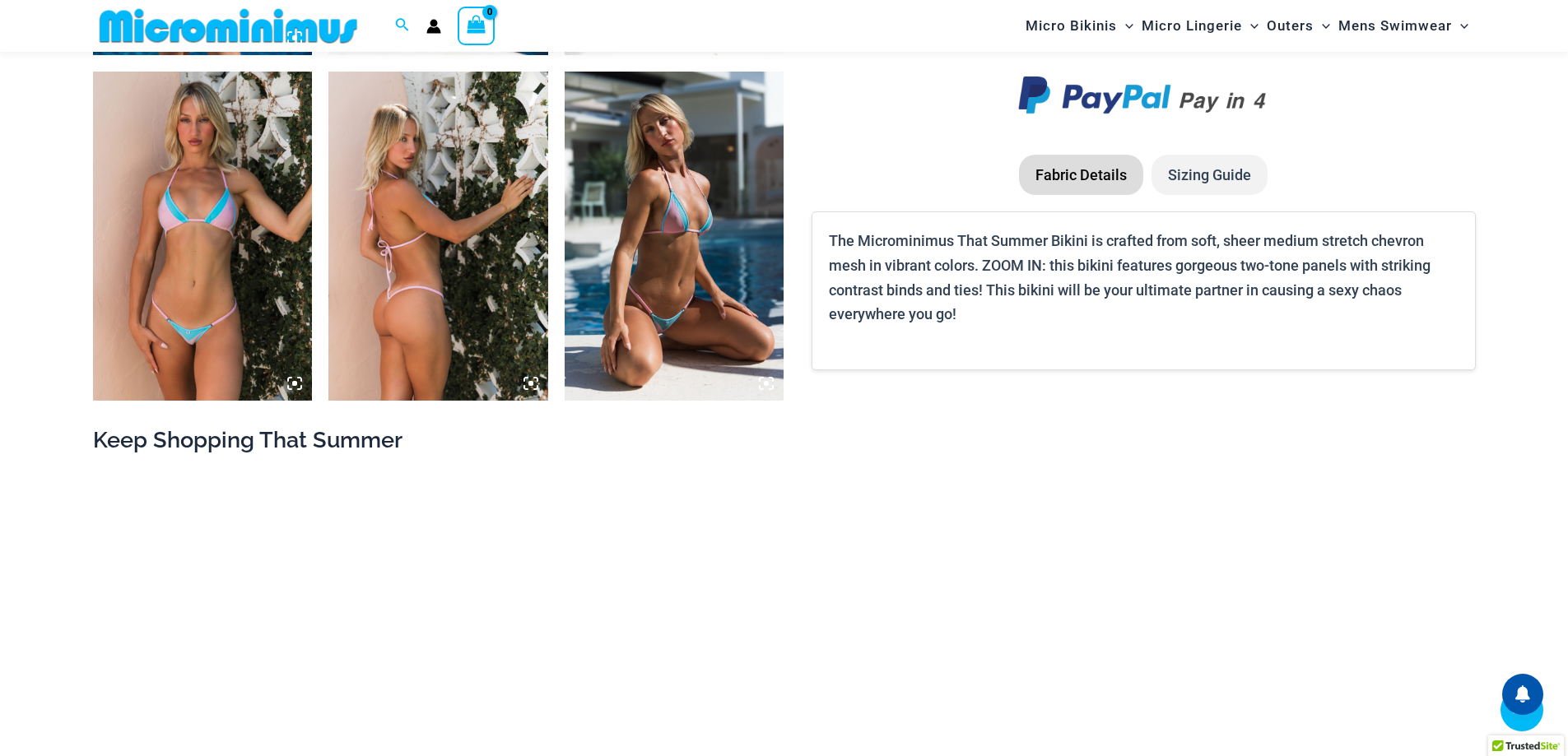
scroll to position [1888, 0]
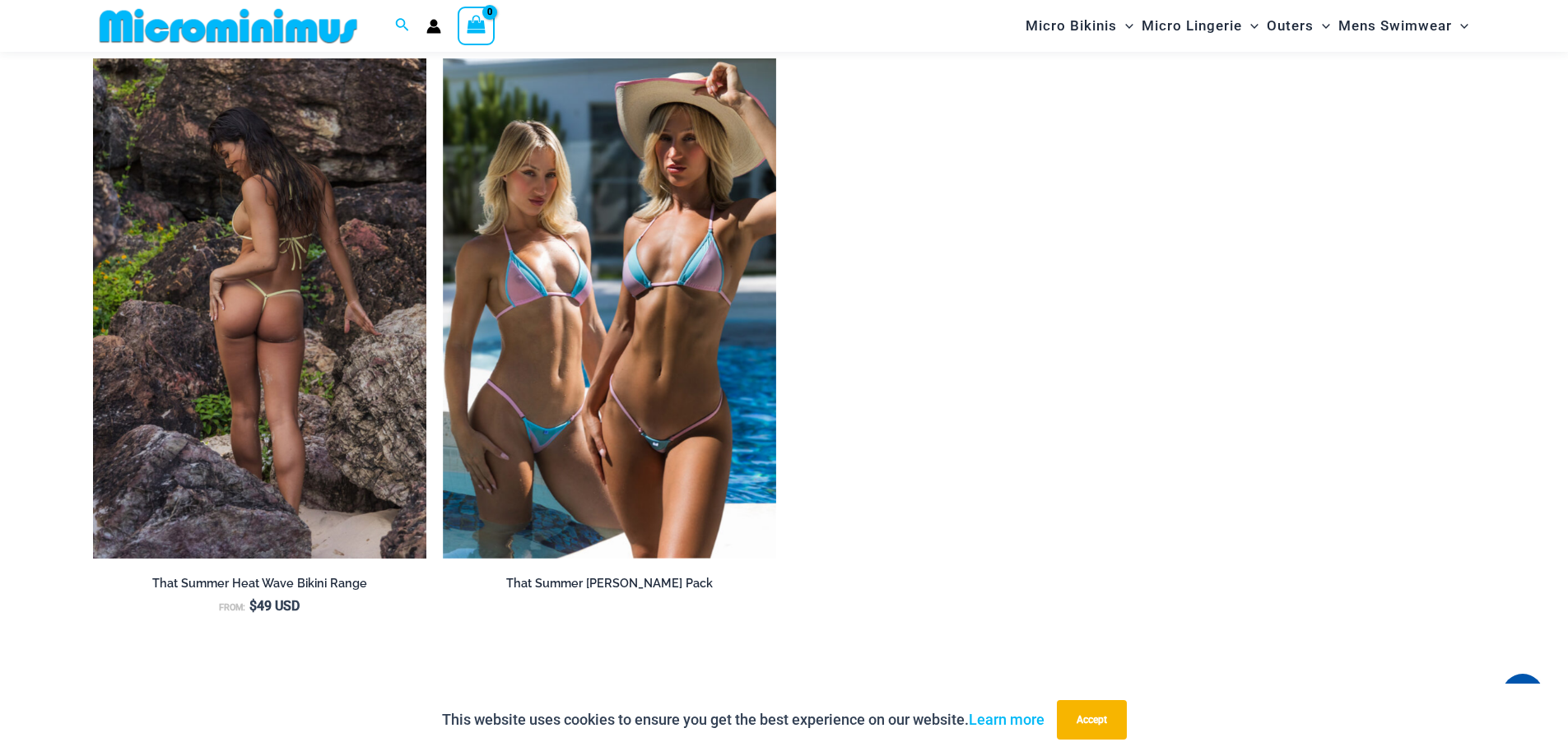
click at [309, 340] on img at bounding box center [259, 308] width 333 height 500
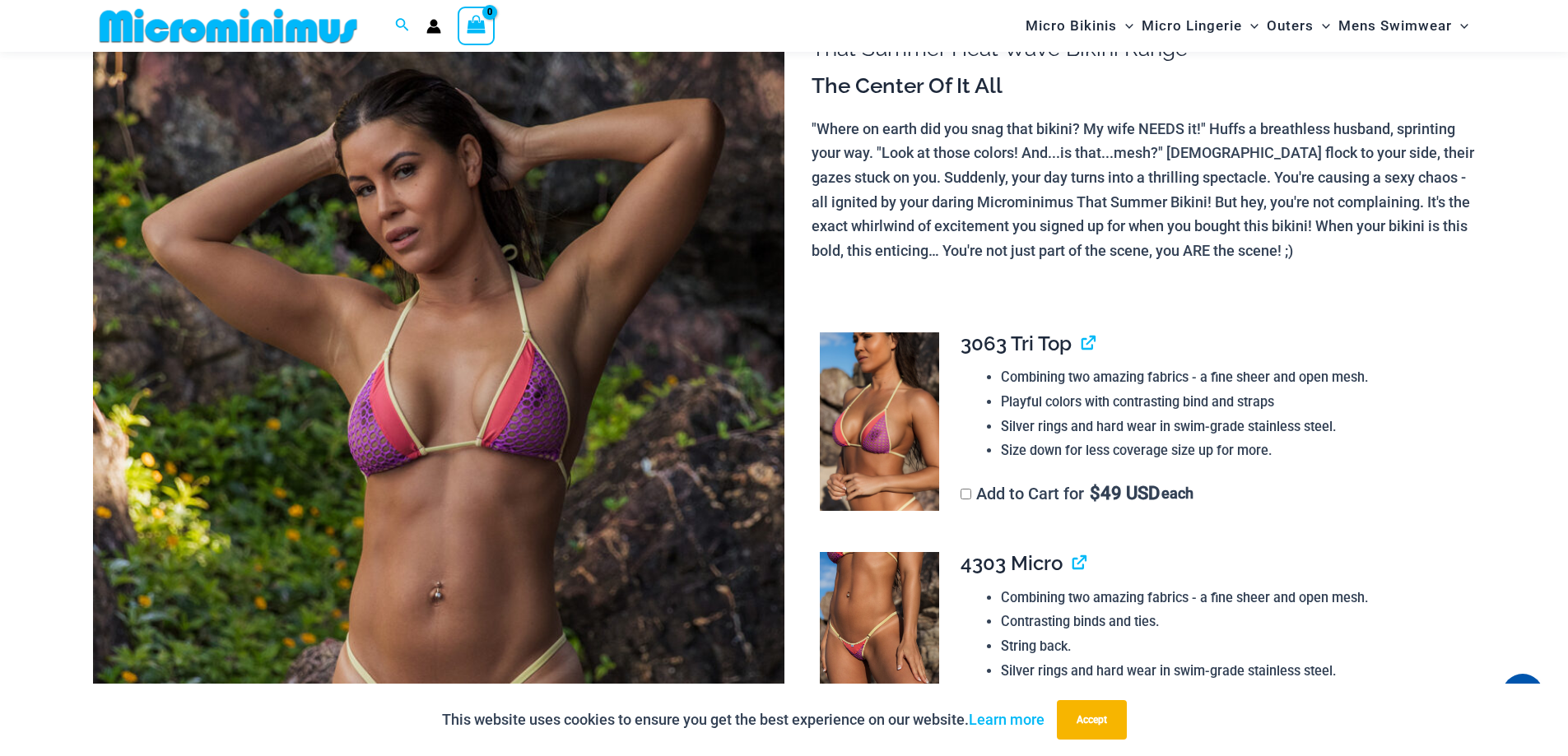
scroll to position [482, 0]
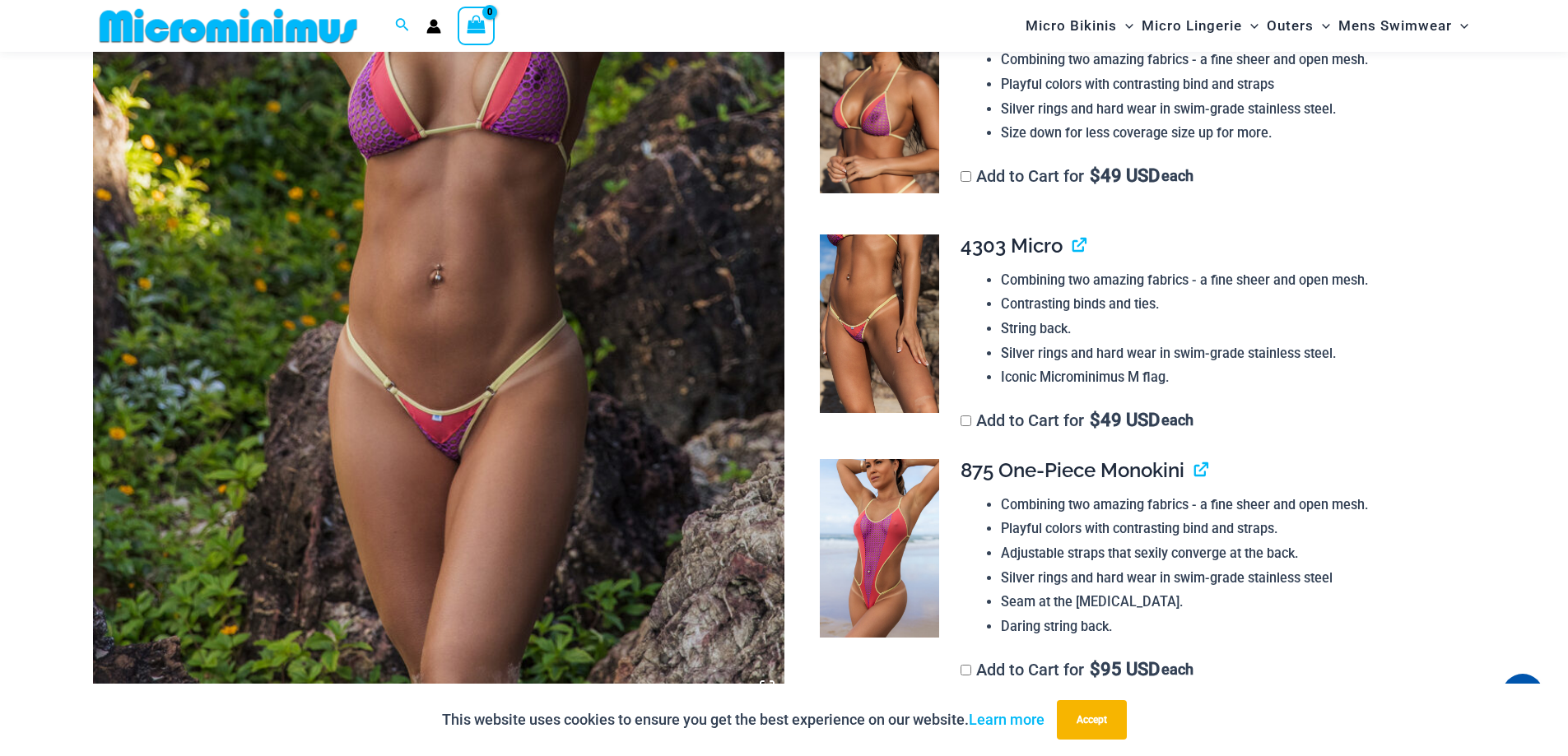
click at [459, 439] on img at bounding box center [439, 186] width 691 height 1037
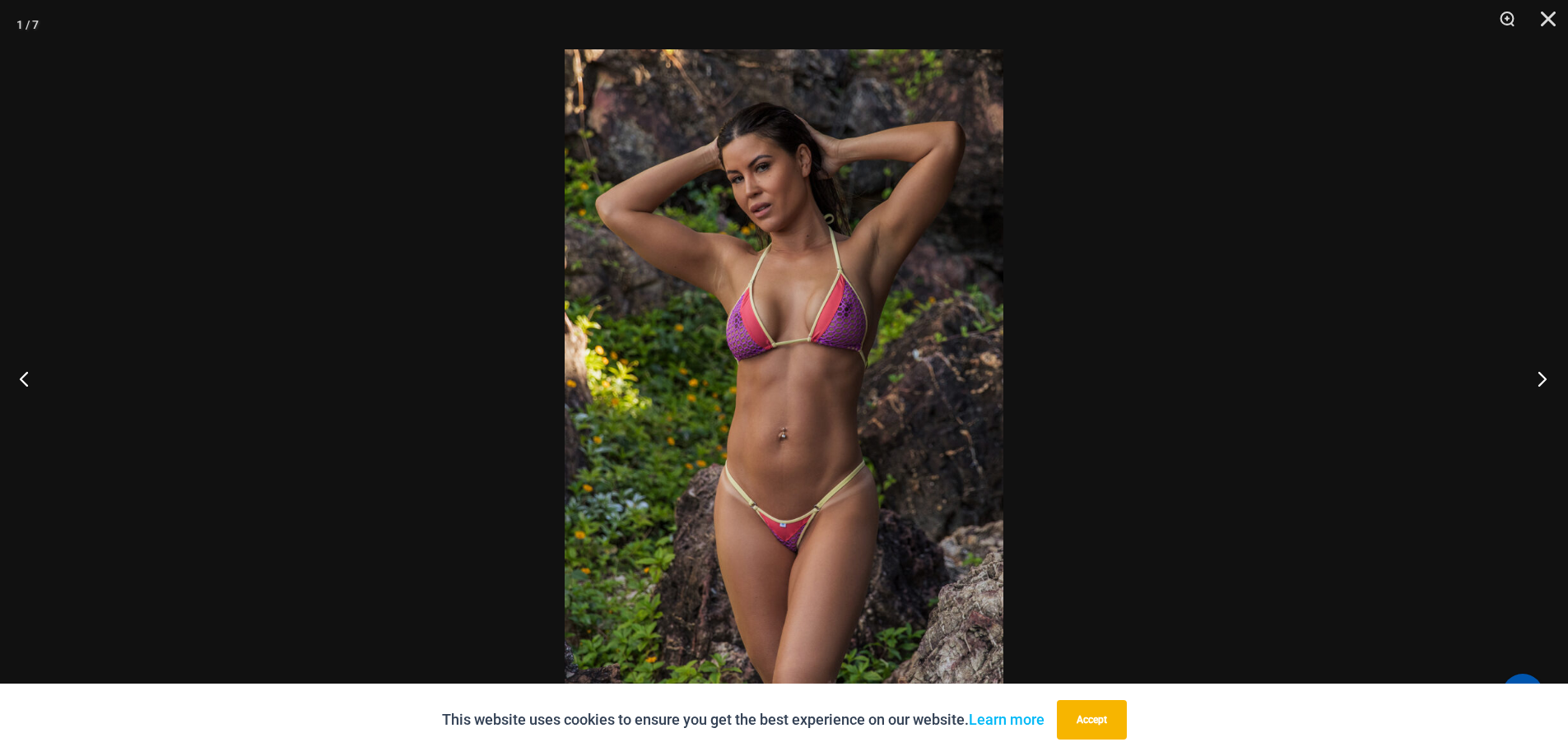
click at [1533, 373] on button "Next" at bounding box center [1537, 378] width 62 height 82
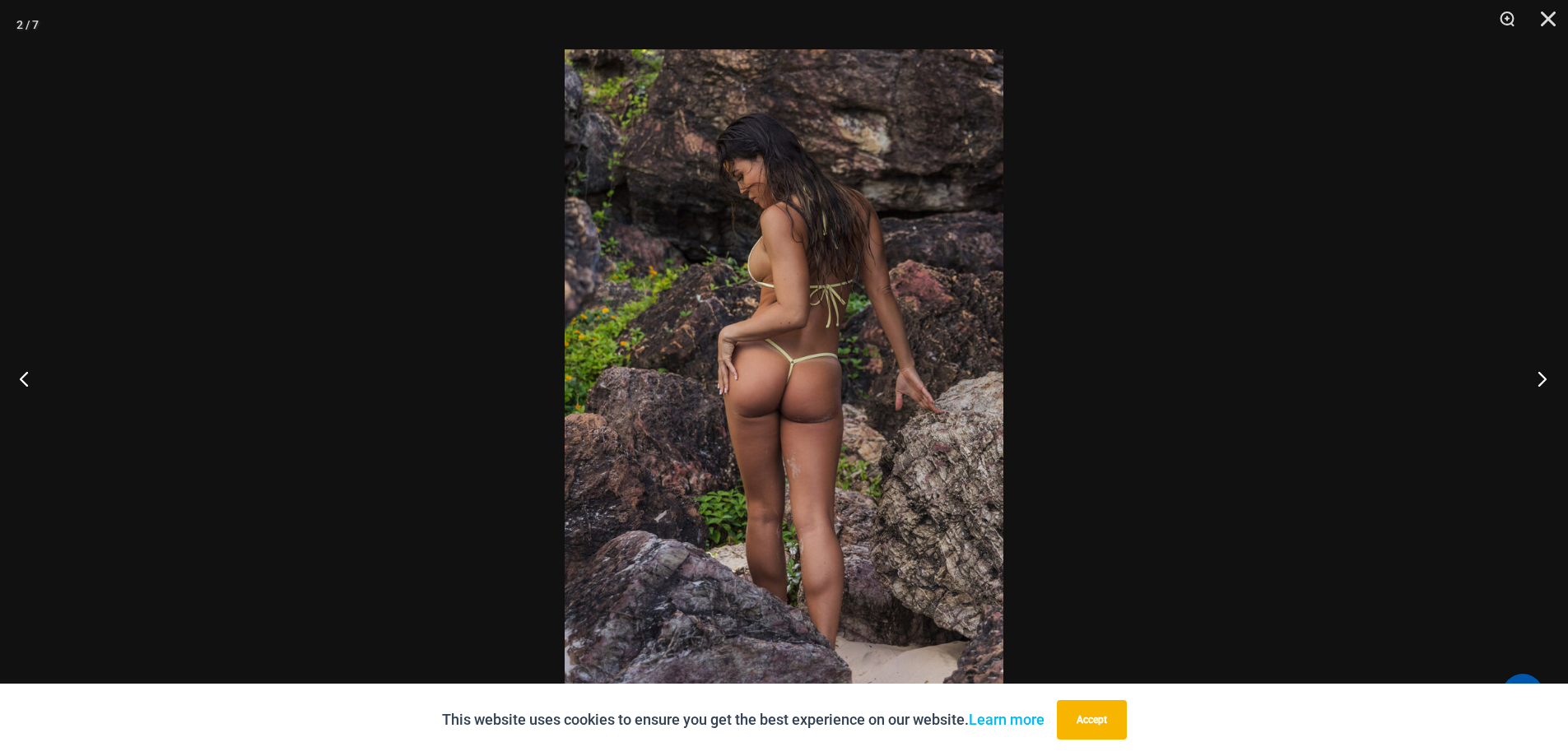
click at [1533, 373] on button "Next" at bounding box center [1537, 378] width 62 height 82
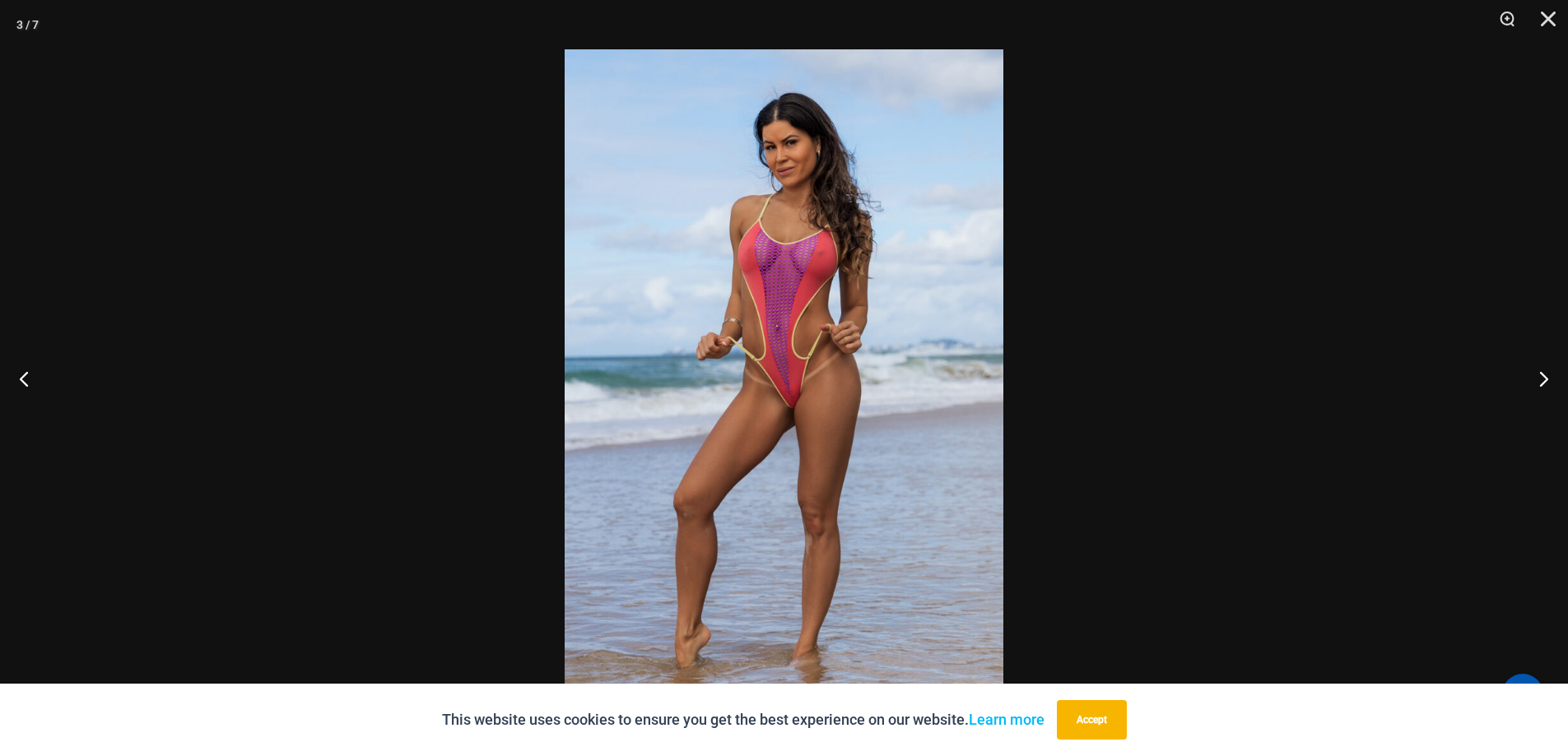
click at [807, 260] on img at bounding box center [784, 378] width 439 height 657
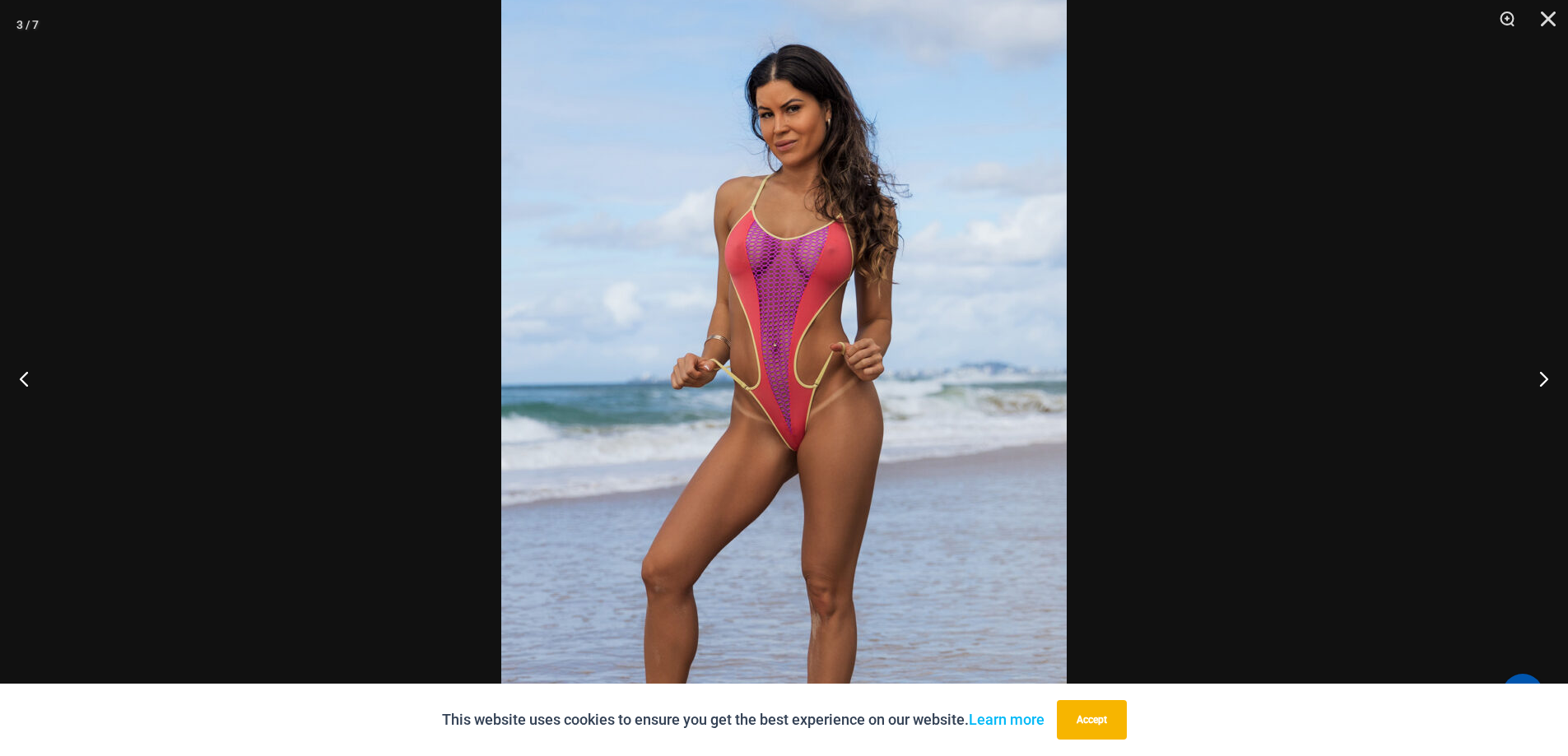
click at [807, 260] on img at bounding box center [784, 412] width 565 height 847
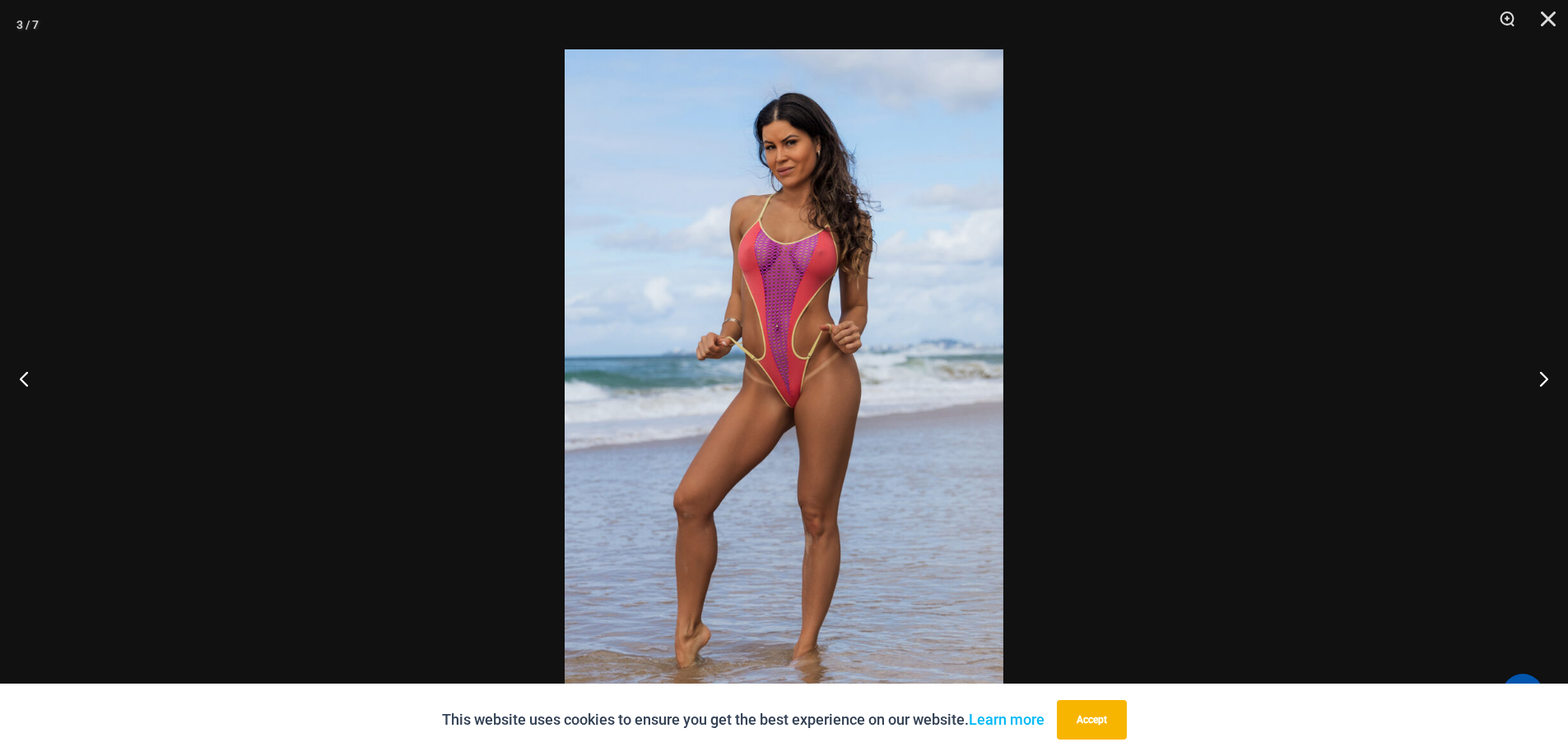
click at [807, 260] on img at bounding box center [784, 378] width 439 height 657
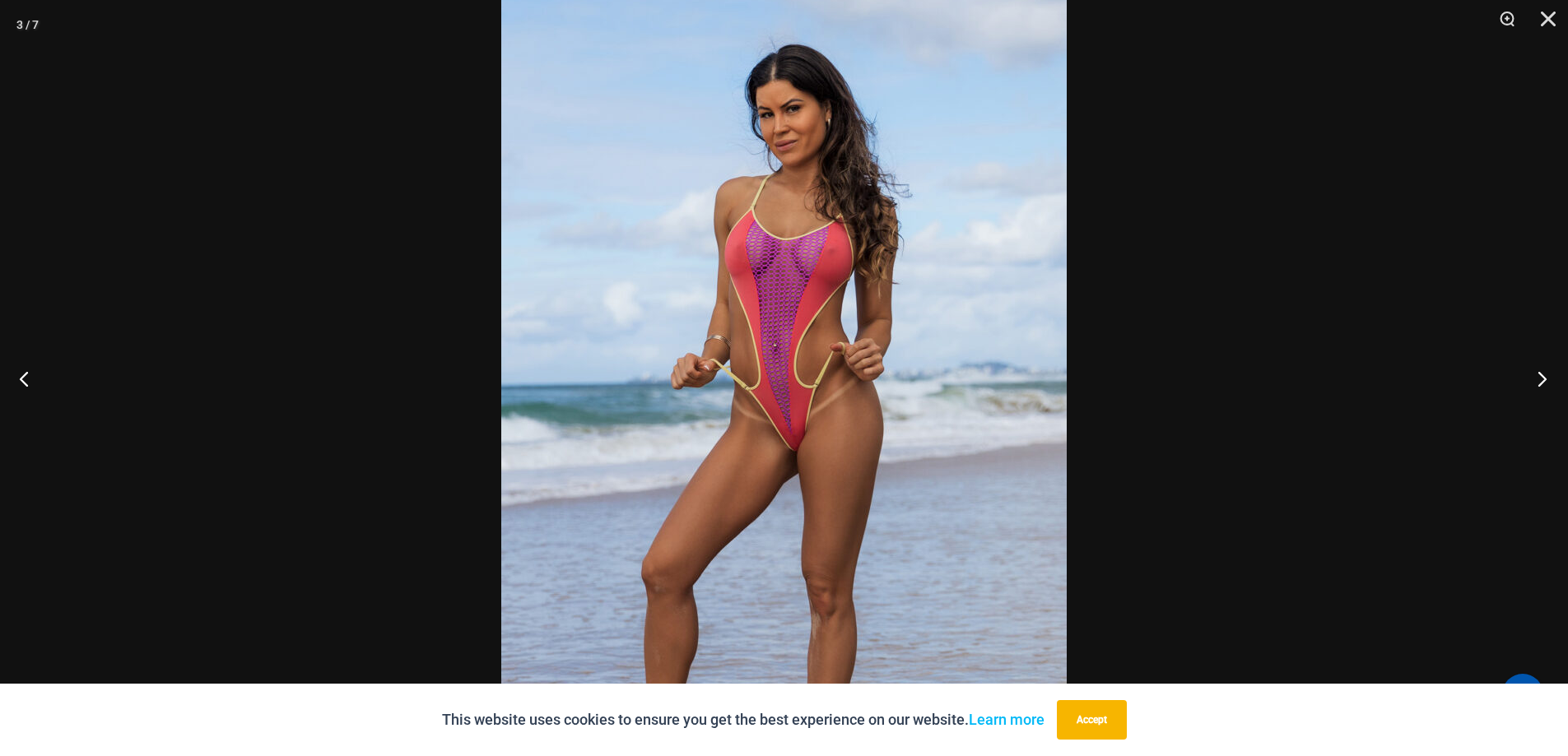
click at [1541, 376] on button "Next" at bounding box center [1537, 378] width 62 height 82
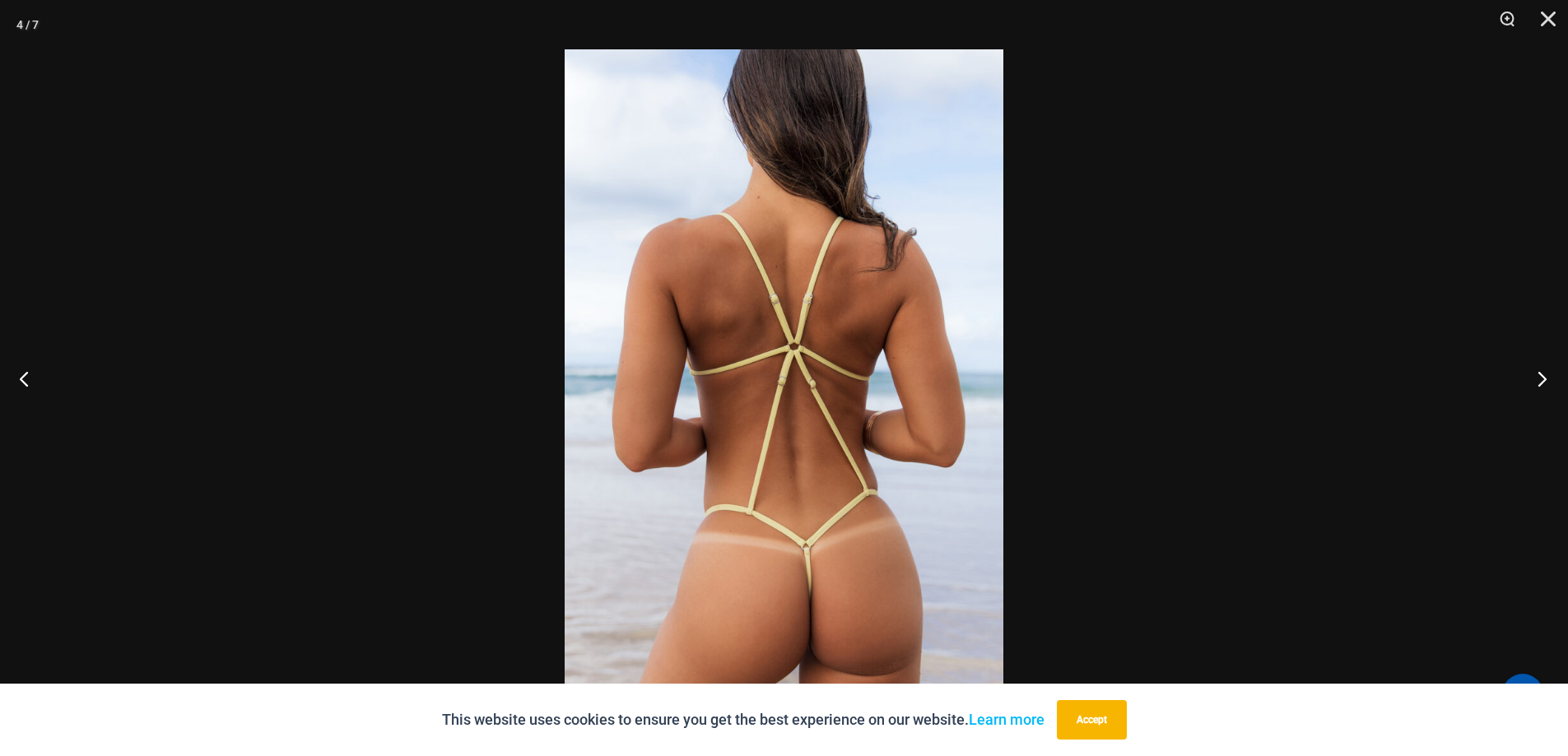
click at [1520, 383] on button "Next" at bounding box center [1537, 378] width 62 height 82
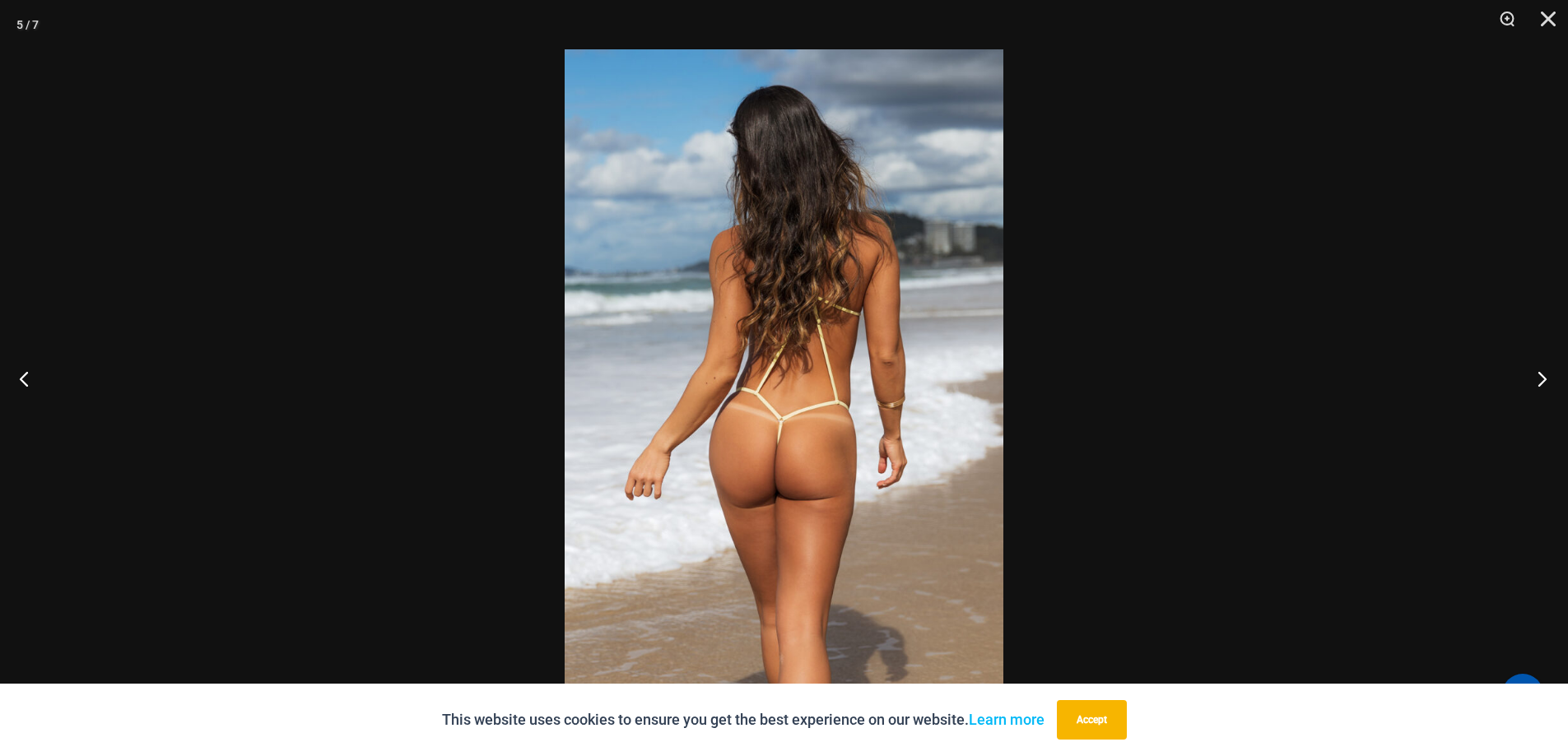
click at [1520, 383] on button "Next" at bounding box center [1537, 378] width 62 height 82
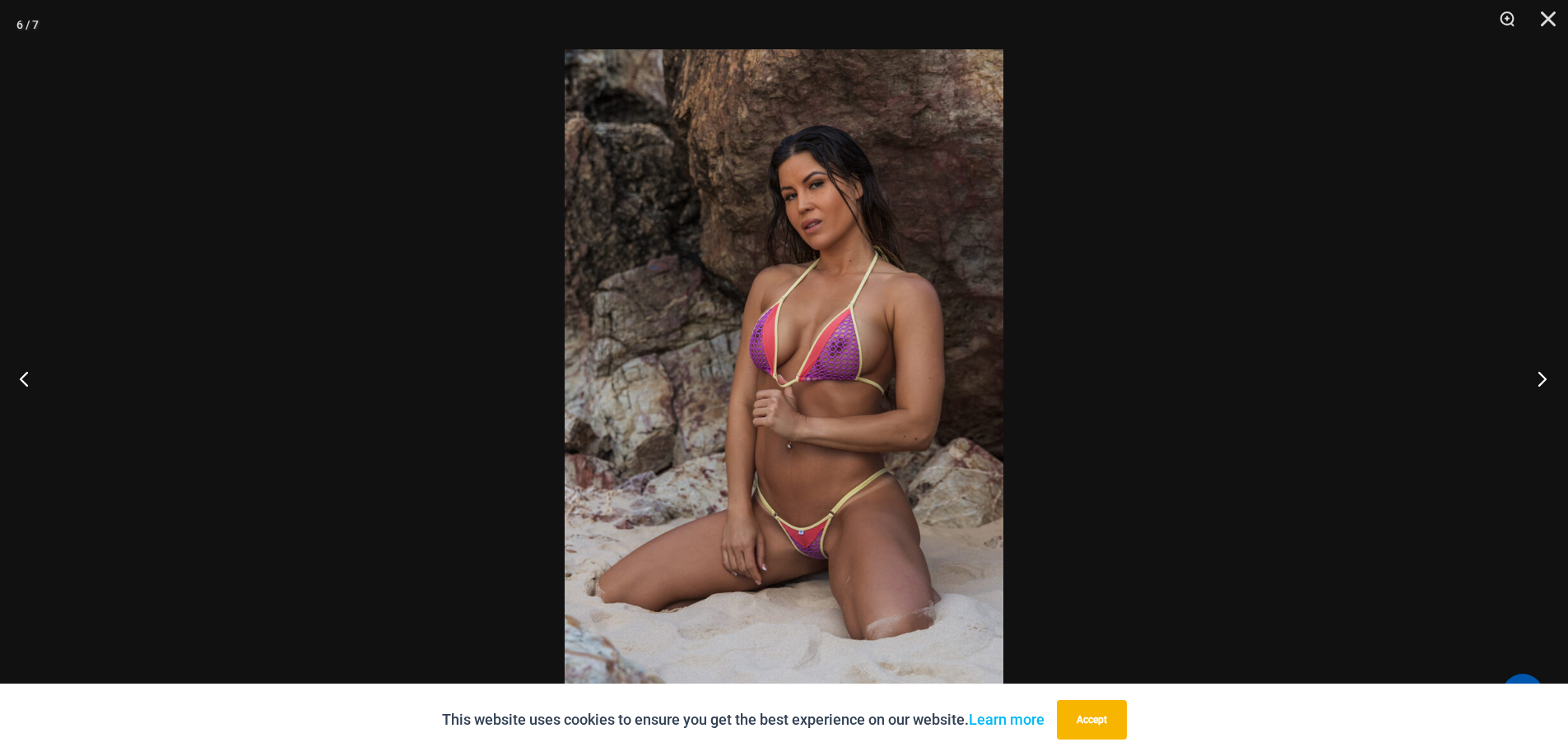
click at [1520, 383] on button "Next" at bounding box center [1537, 378] width 62 height 82
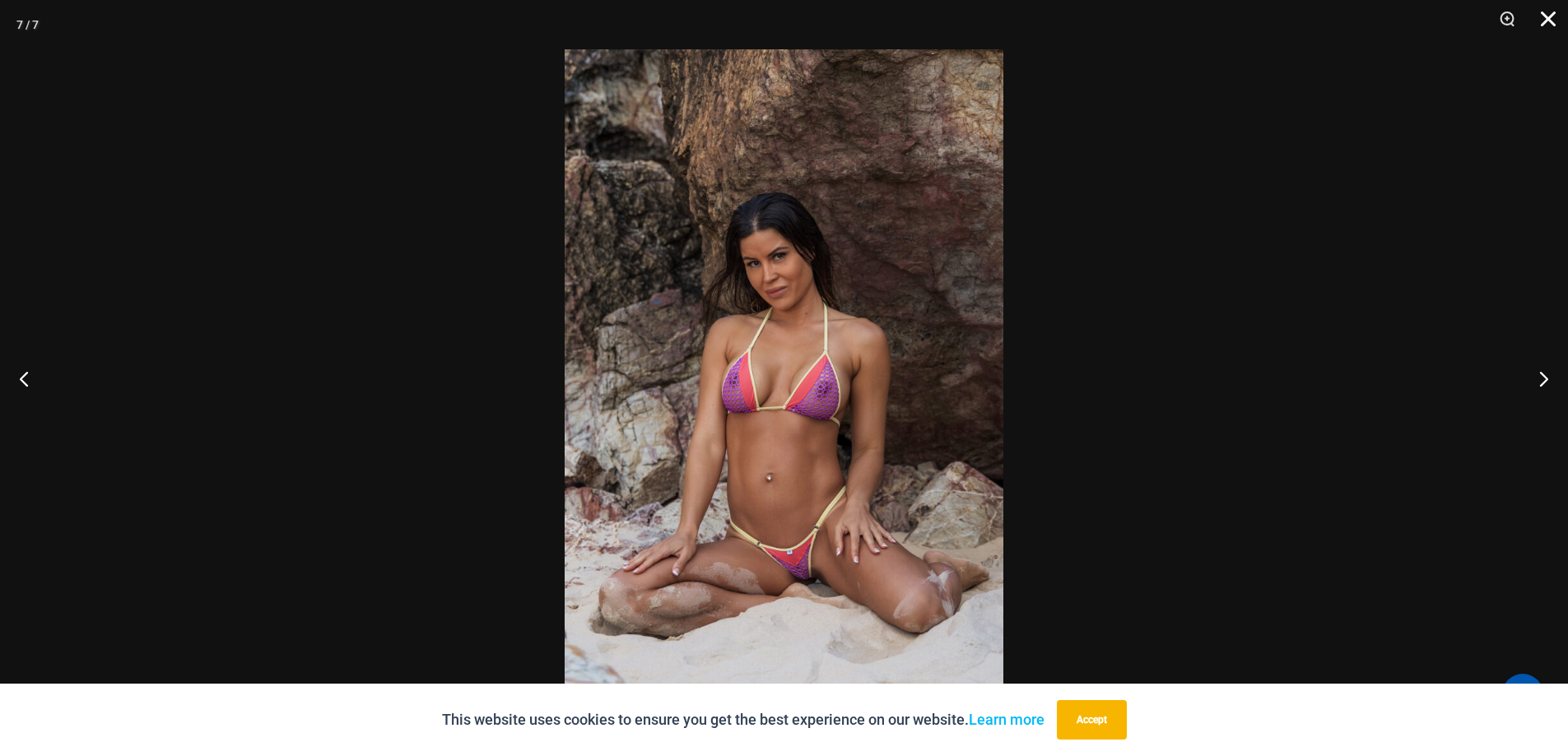
click at [1549, 20] on button "Close" at bounding box center [1542, 25] width 41 height 49
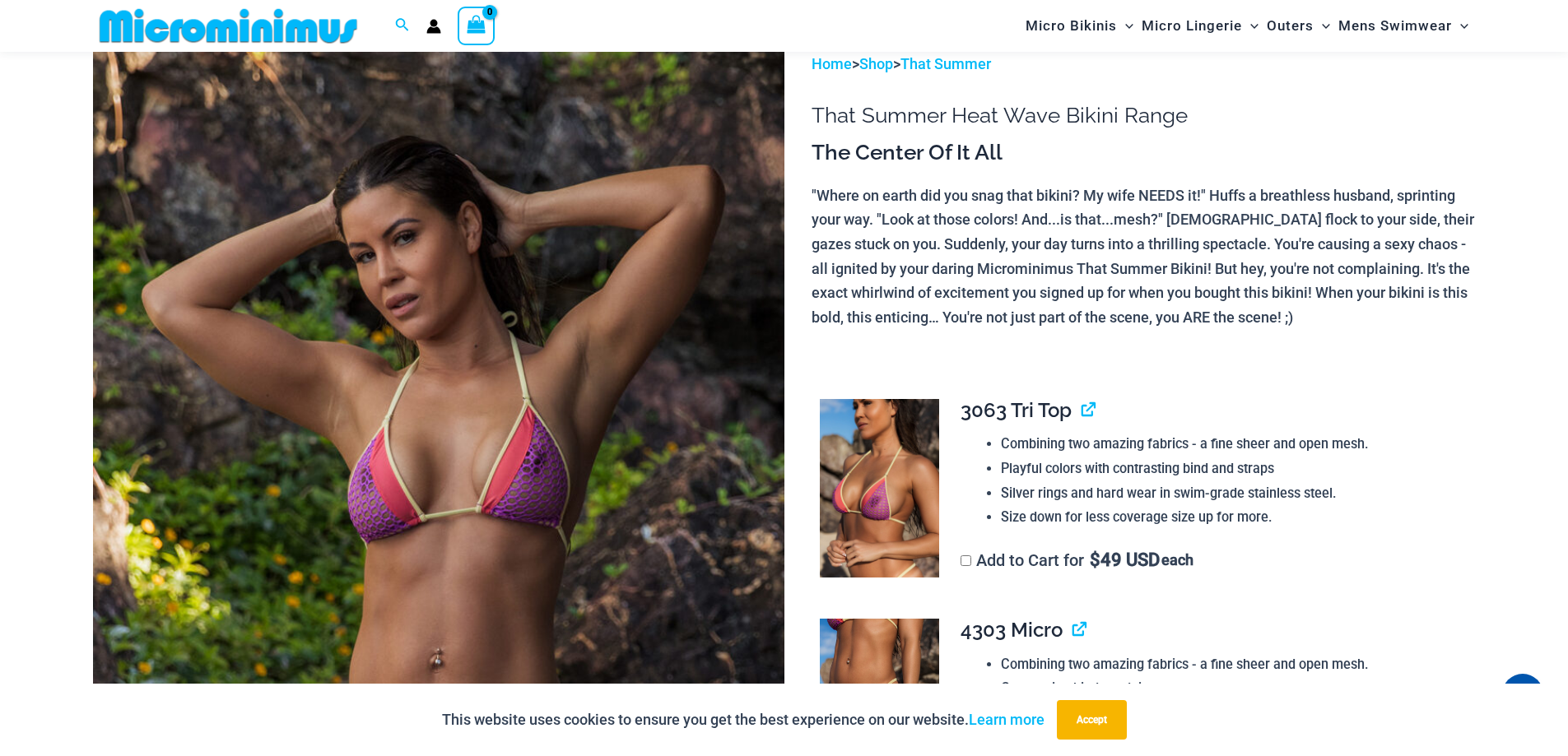
scroll to position [0, 0]
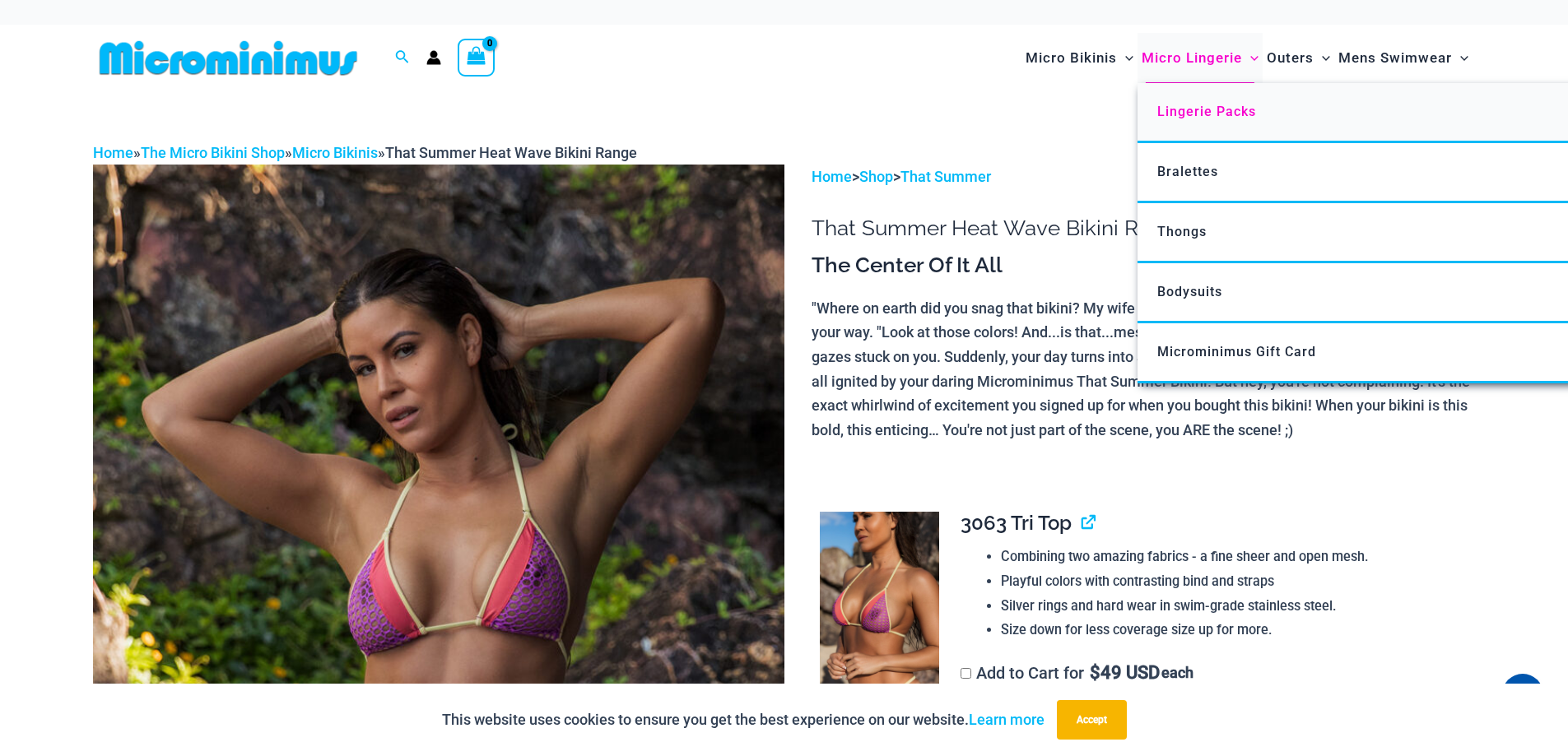
click at [1159, 116] on span "Lingerie Packs" at bounding box center [1207, 111] width 99 height 16
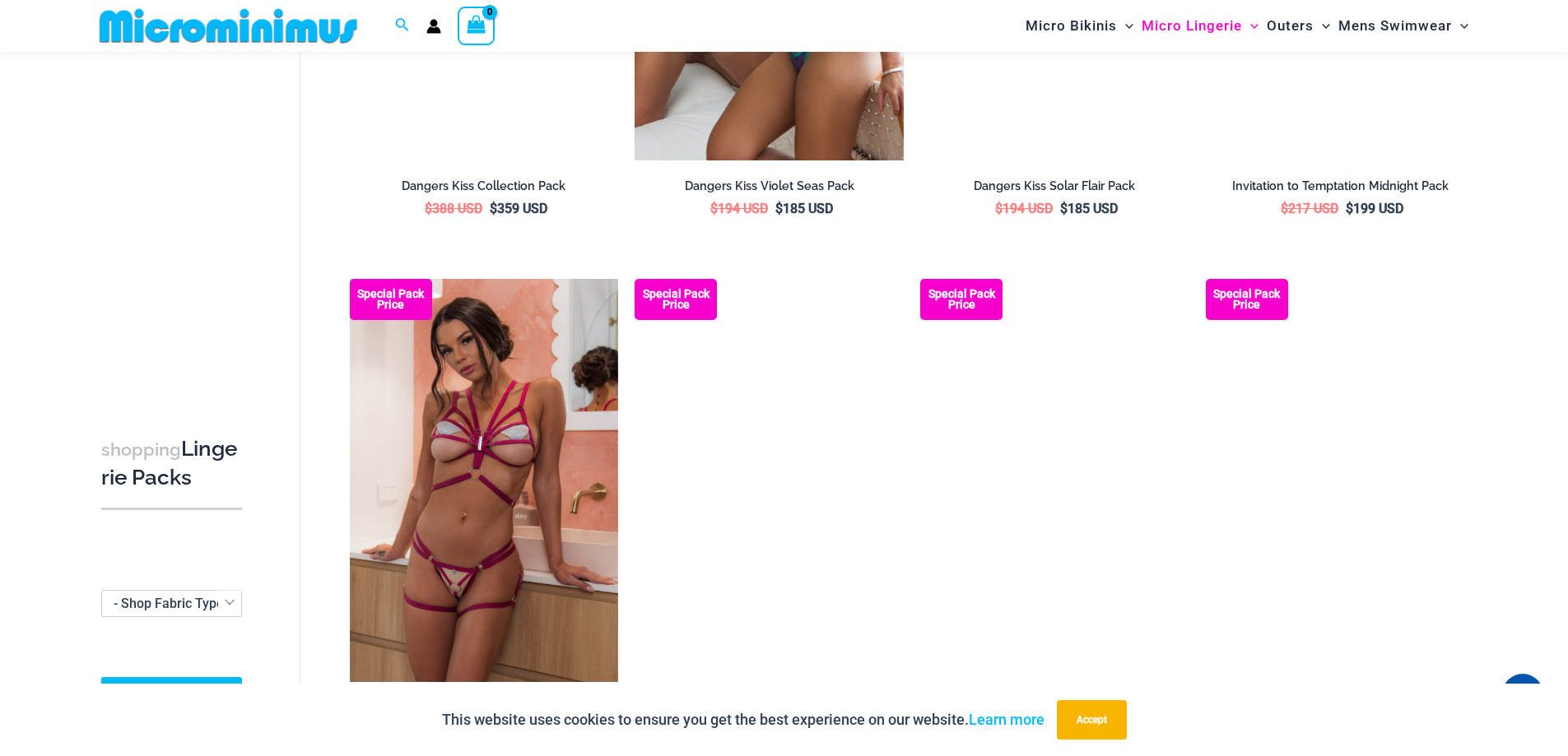
scroll to position [1879, 0]
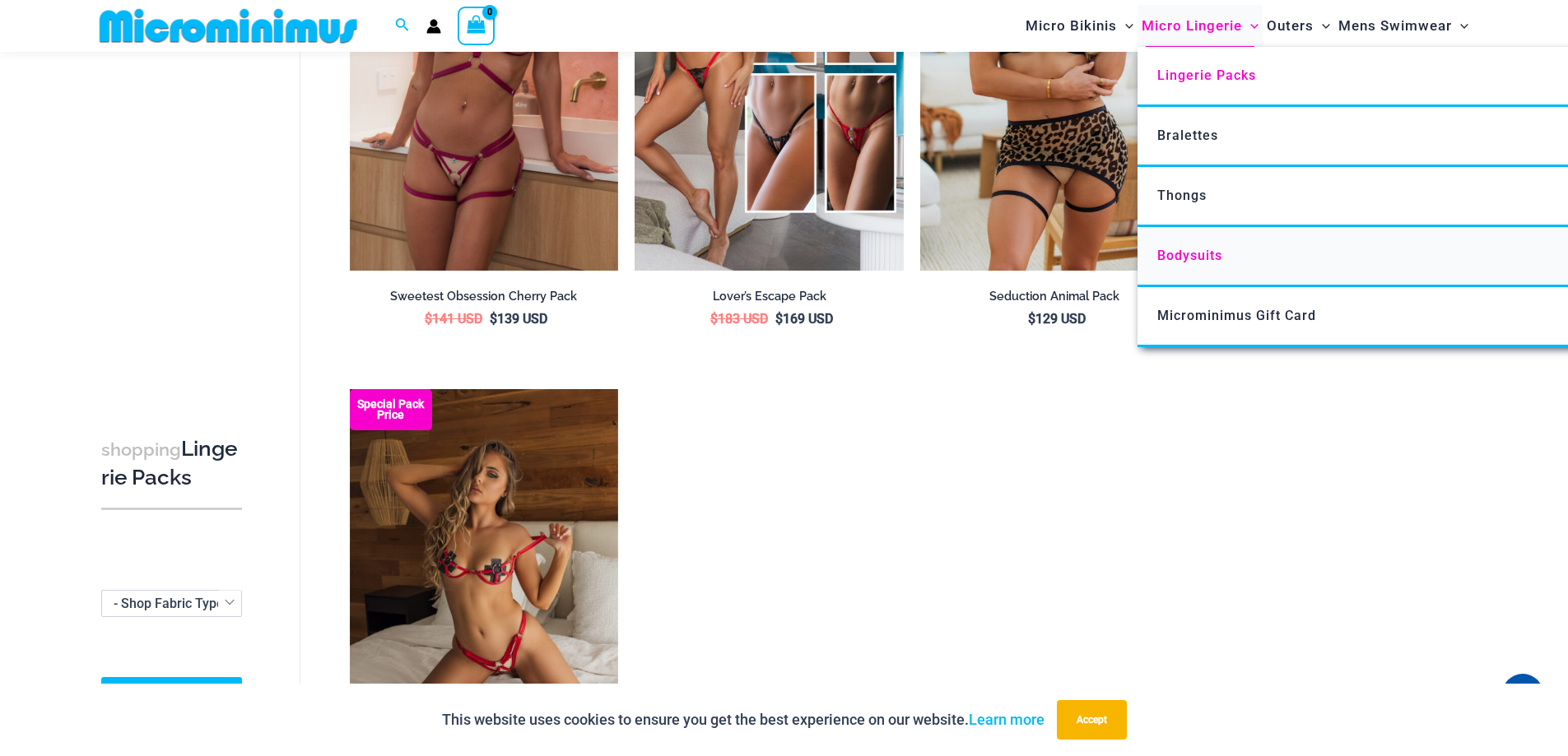
click at [1187, 256] on span "Bodysuits" at bounding box center [1189, 255] width 65 height 16
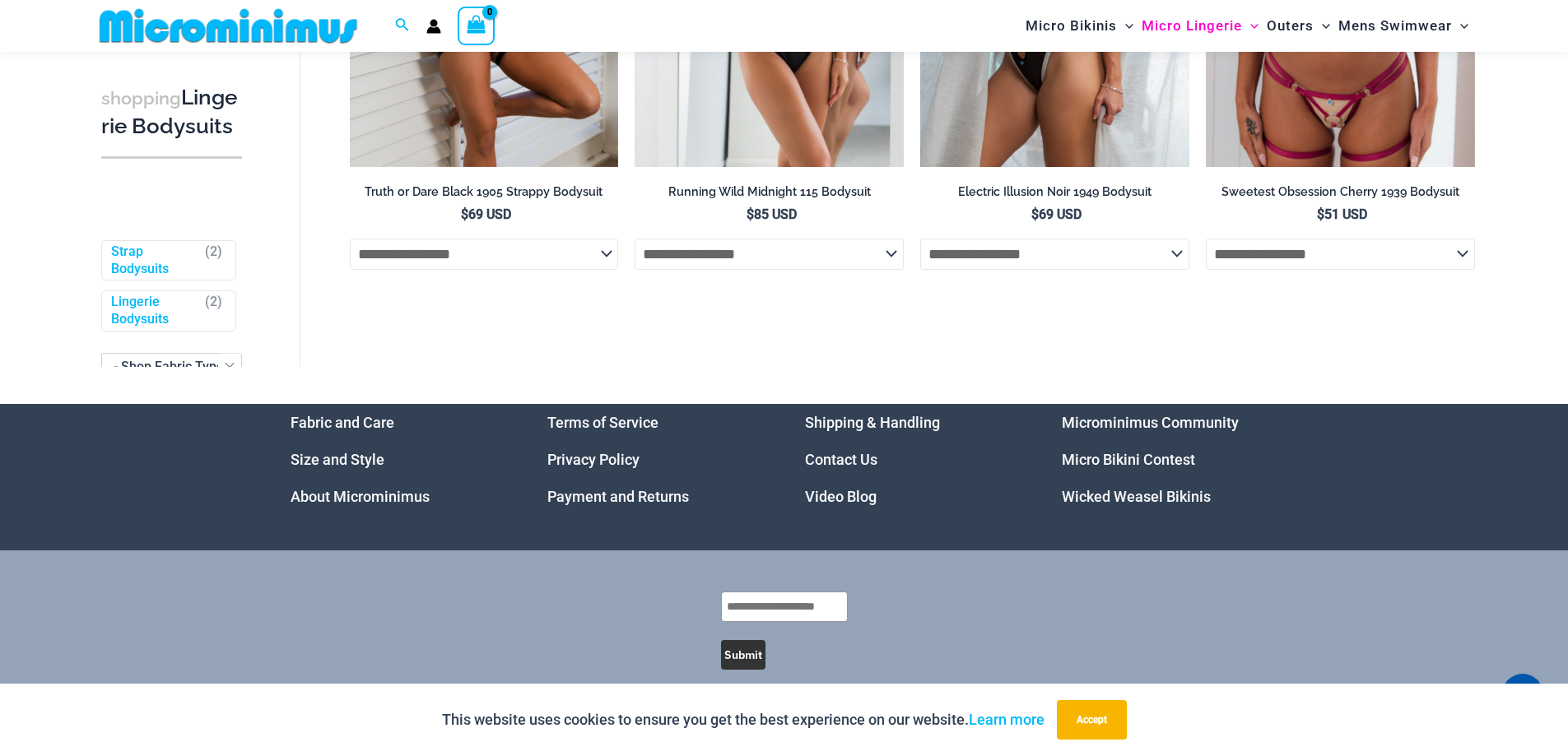
scroll to position [442, 0]
